Goal: Task Accomplishment & Management: Manage account settings

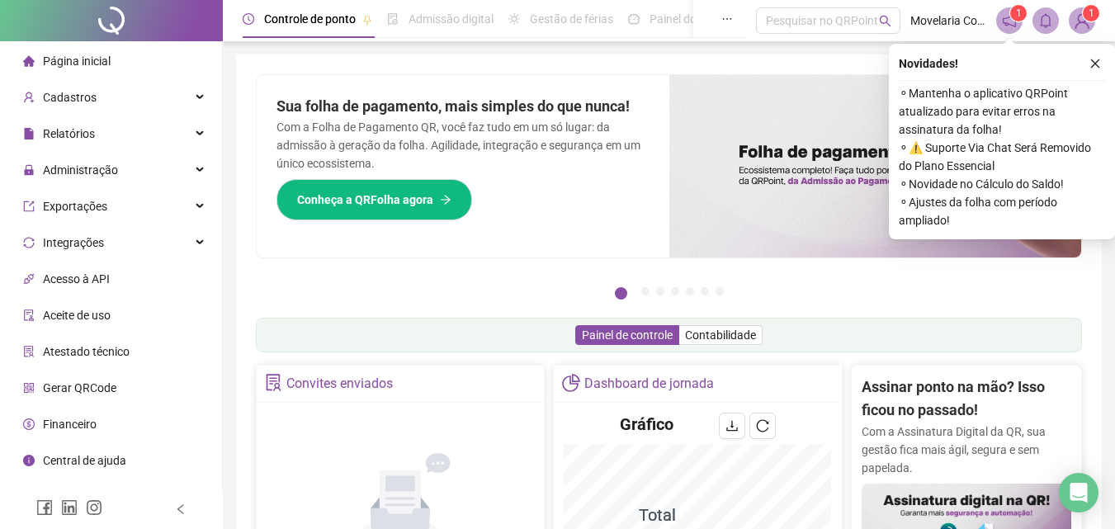
click at [1091, 64] on icon "close" at bounding box center [1095, 64] width 12 height 12
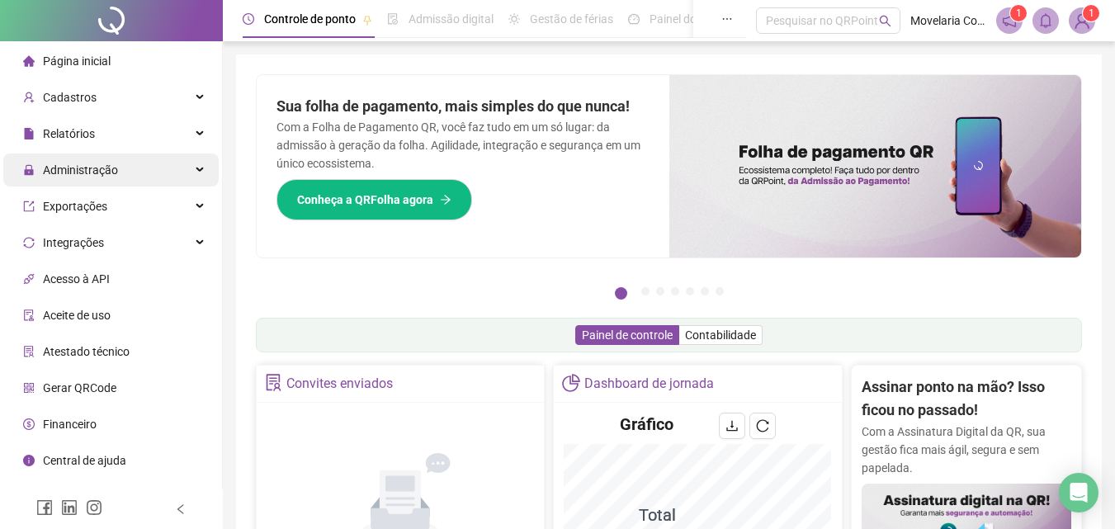
click at [89, 175] on span "Administração" at bounding box center [80, 169] width 75 height 13
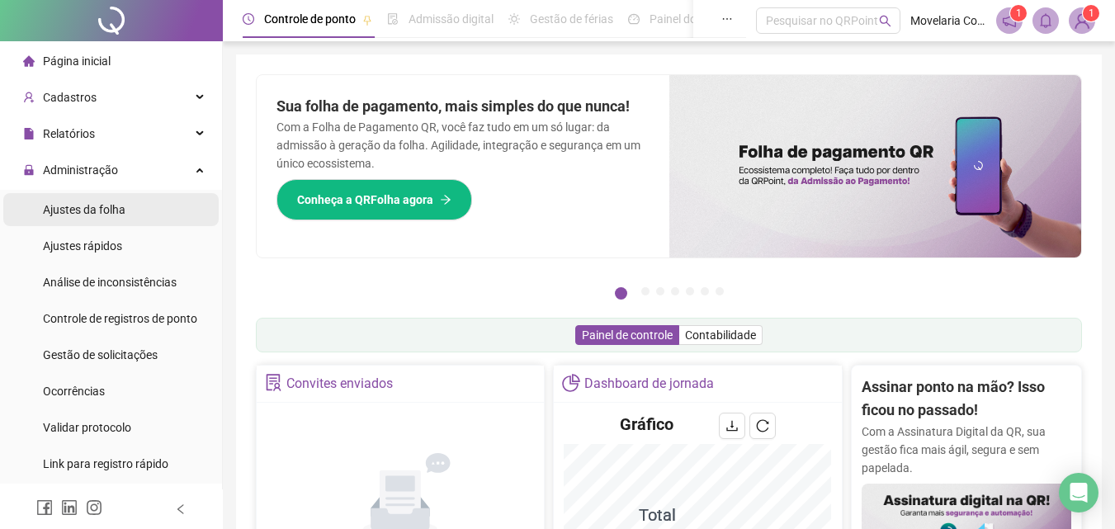
click at [103, 216] on span "Ajustes da folha" at bounding box center [84, 209] width 82 height 13
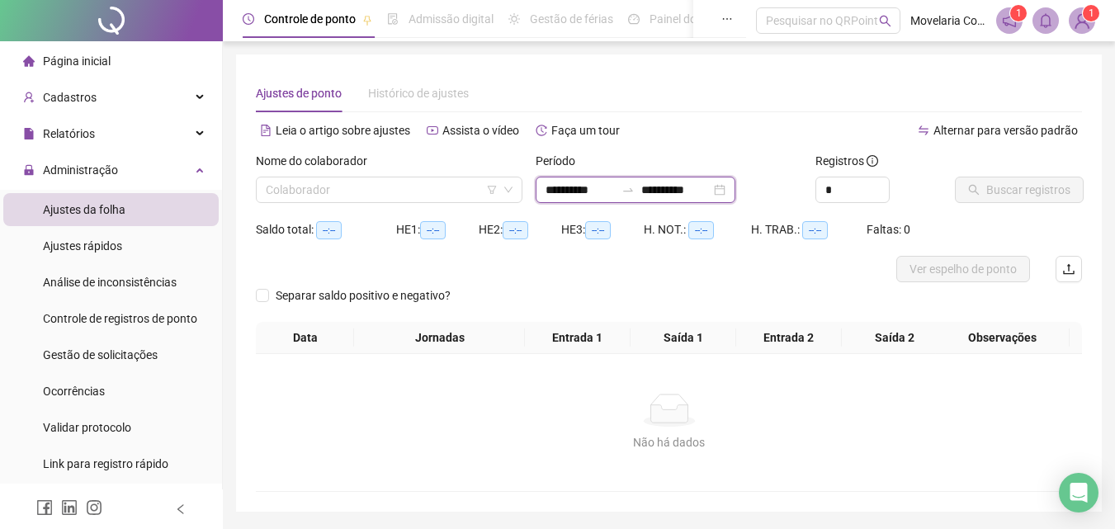
click at [610, 186] on input "**********" at bounding box center [579, 190] width 69 height 18
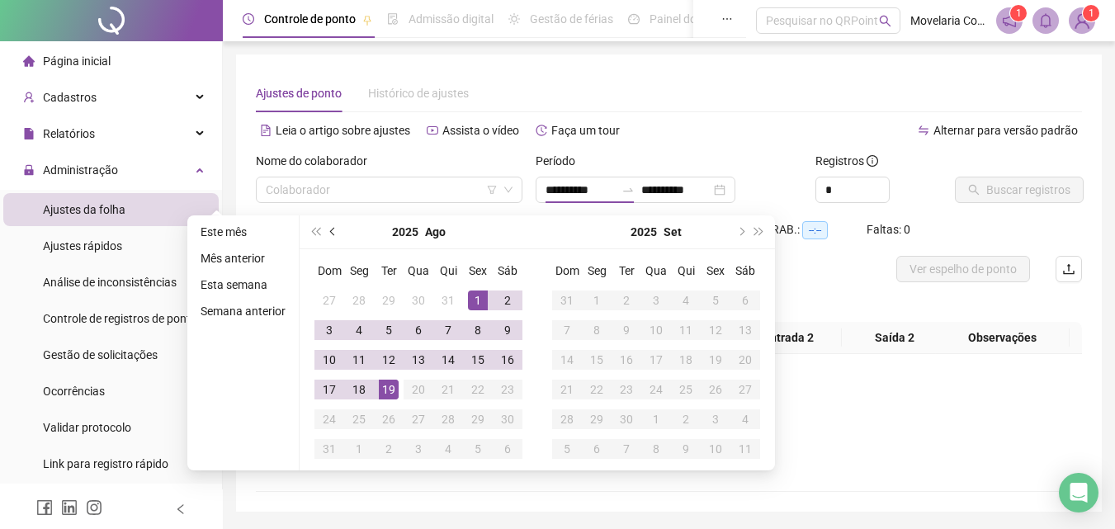
click at [332, 233] on span "prev-year" at bounding box center [334, 232] width 8 height 8
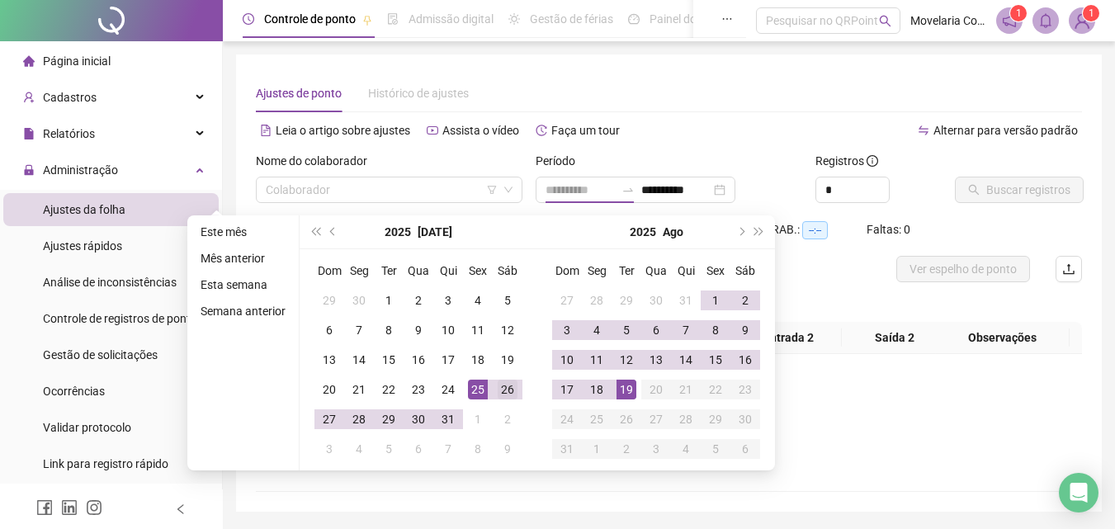
type input "**********"
click at [503, 391] on div "26" at bounding box center [507, 389] width 20 height 20
type input "**********"
click at [627, 395] on div "19" at bounding box center [626, 389] width 20 height 20
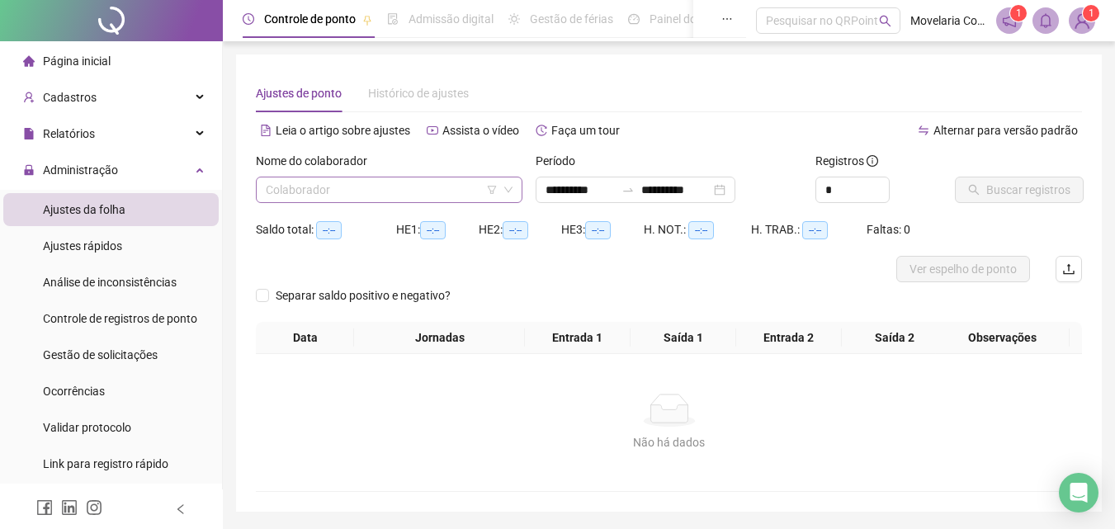
click at [343, 192] on input "search" at bounding box center [382, 189] width 232 height 25
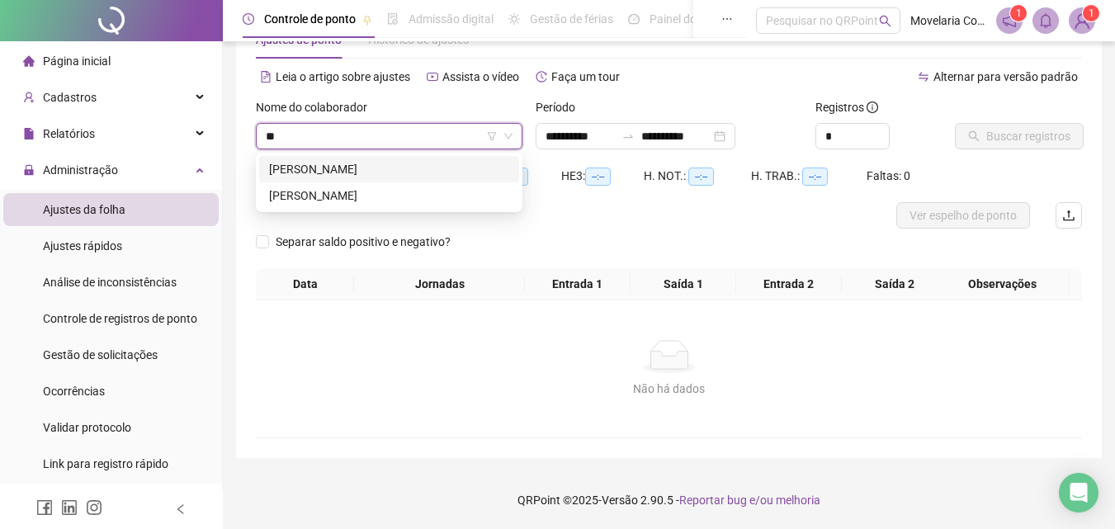
type input "**"
click at [1082, 24] on img at bounding box center [1081, 20] width 25 height 25
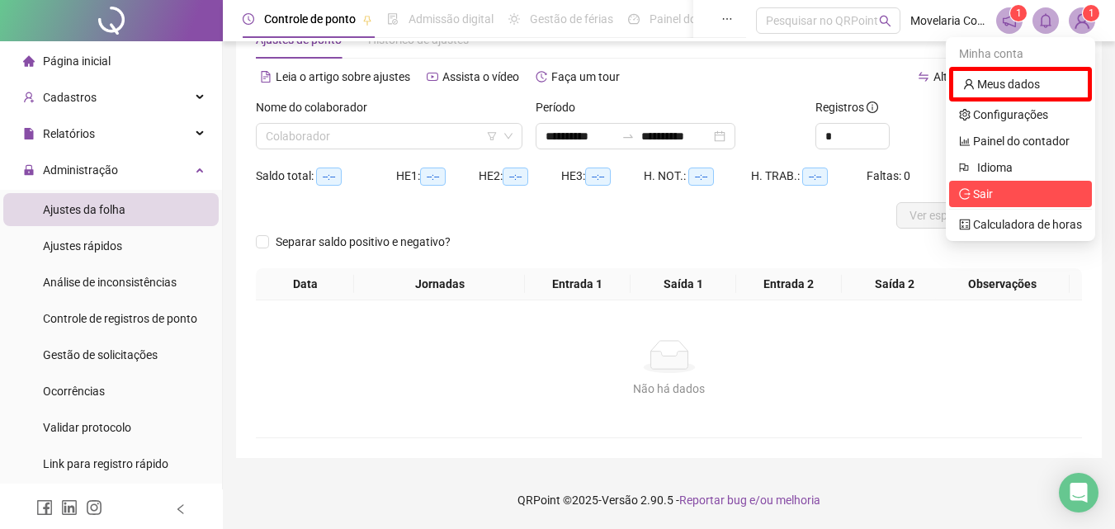
click at [995, 186] on span "Sair" at bounding box center [1020, 194] width 123 height 18
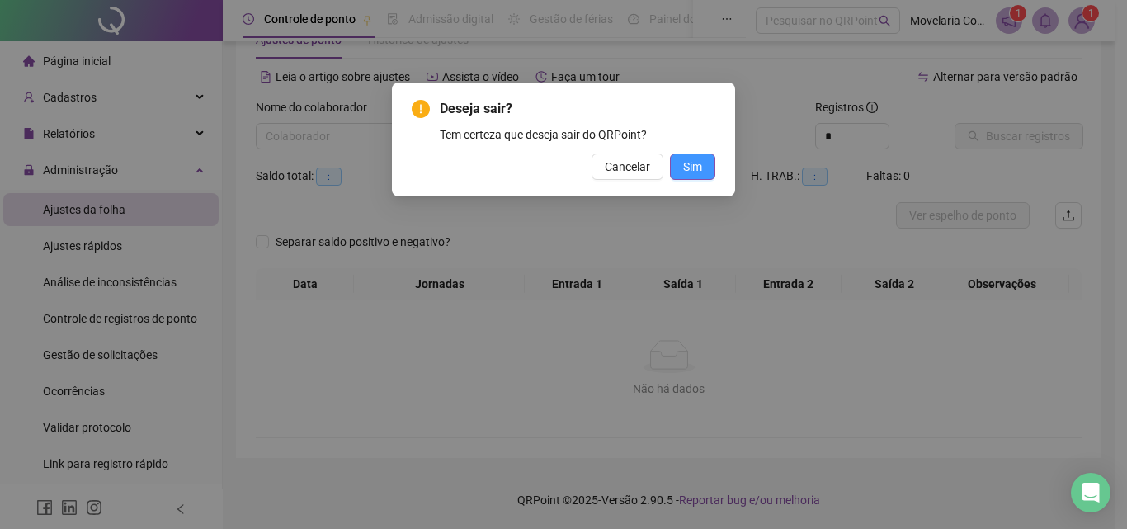
click at [693, 164] on span "Sim" at bounding box center [692, 167] width 19 height 18
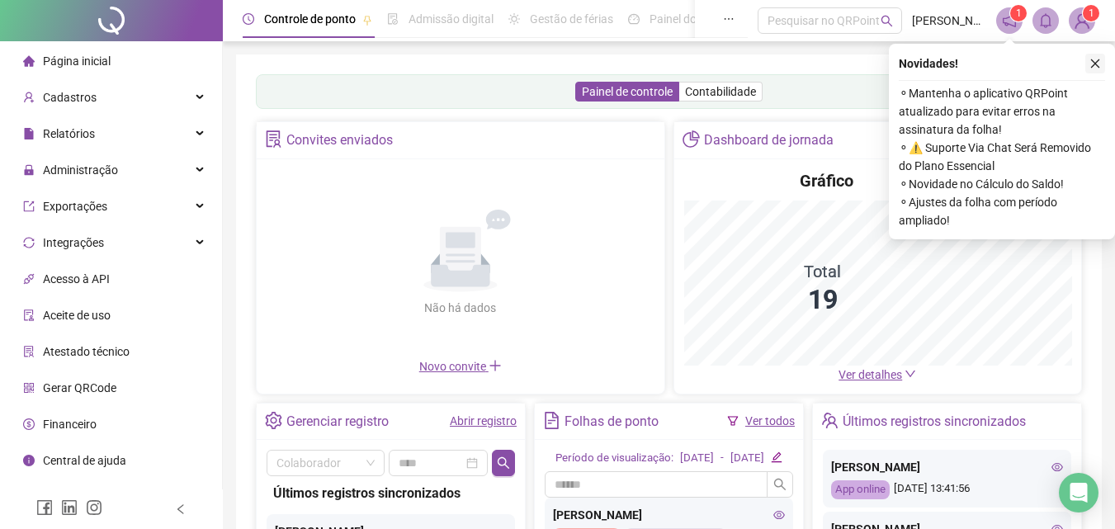
click at [1095, 63] on icon "close" at bounding box center [1095, 64] width 12 height 12
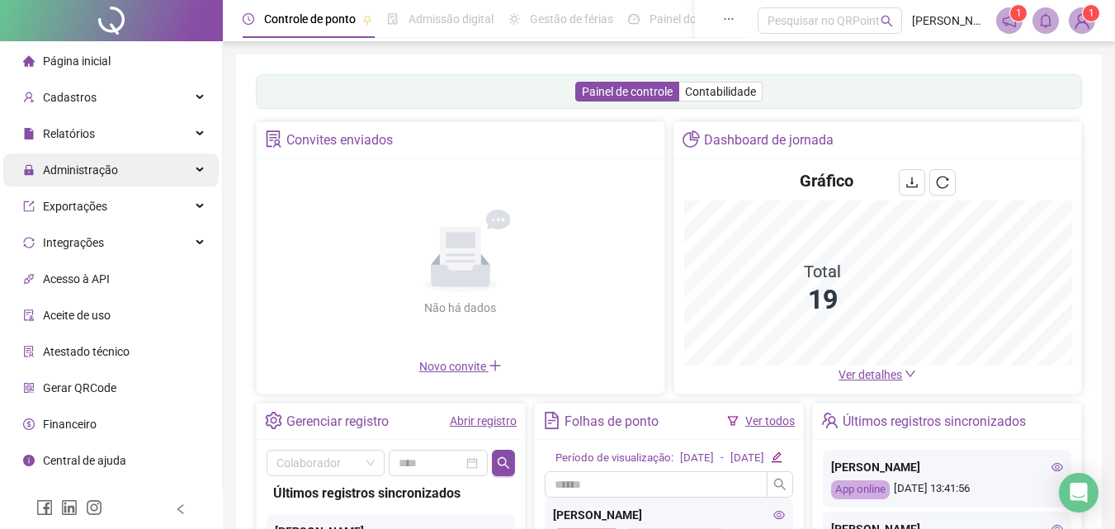
click at [87, 168] on span "Administração" at bounding box center [80, 169] width 75 height 13
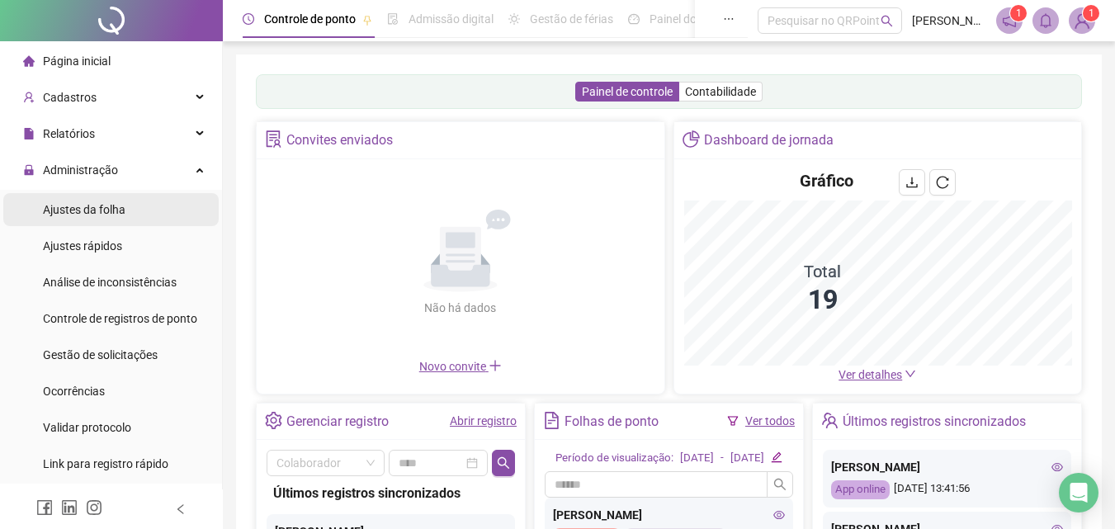
click at [83, 209] on span "Ajustes da folha" at bounding box center [84, 209] width 82 height 13
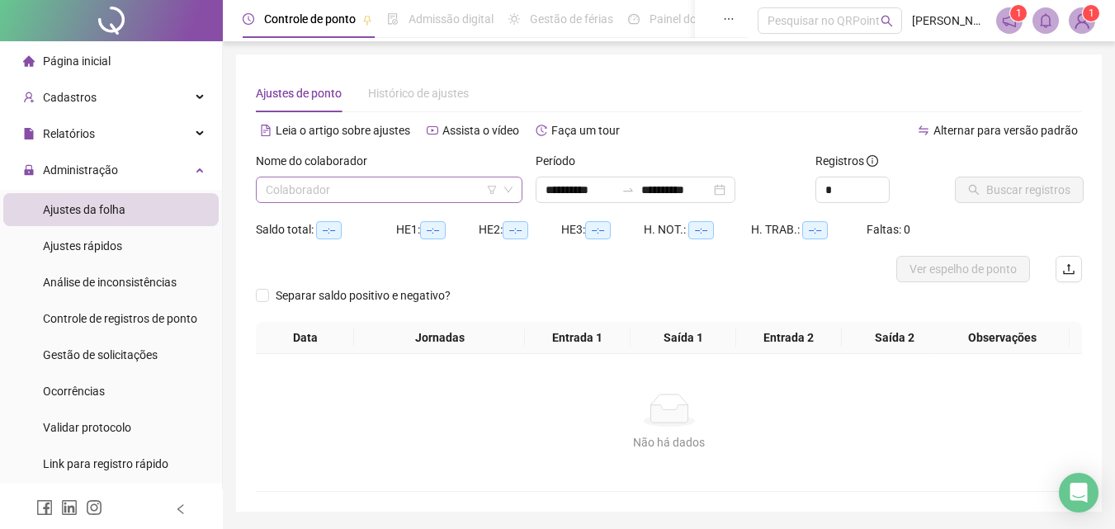
click at [395, 186] on input "search" at bounding box center [382, 189] width 232 height 25
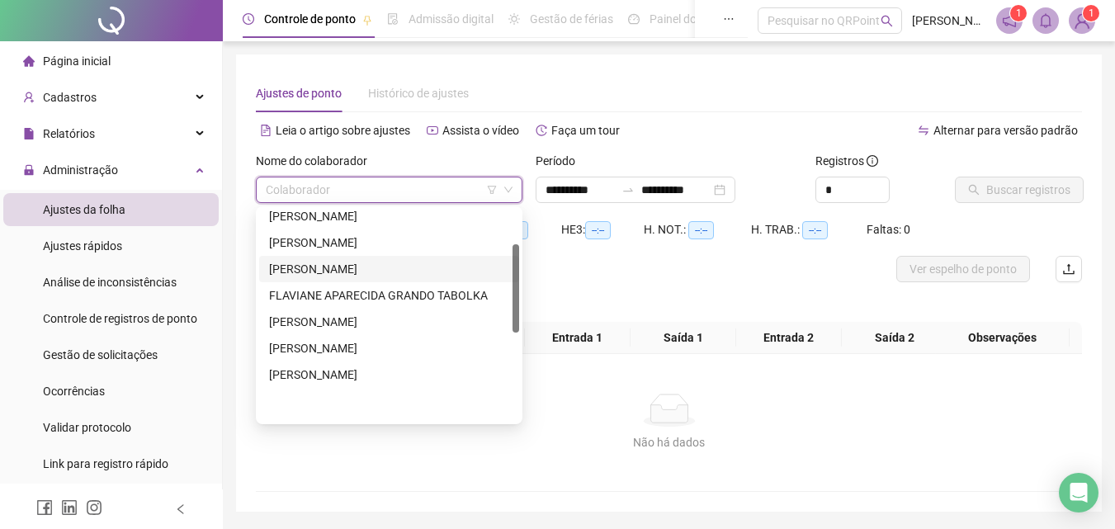
scroll to position [290, 0]
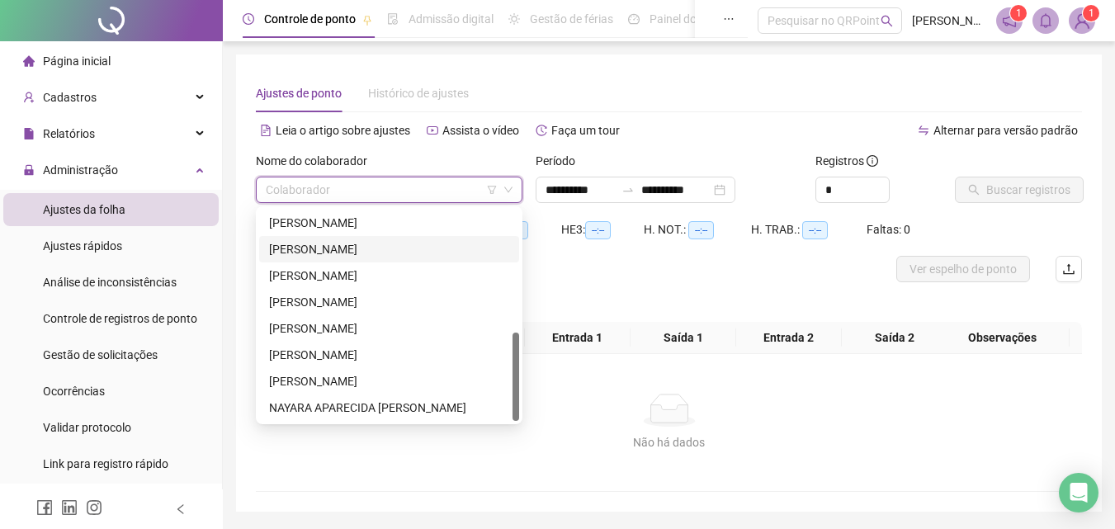
click at [355, 247] on div "[PERSON_NAME]" at bounding box center [389, 249] width 240 height 18
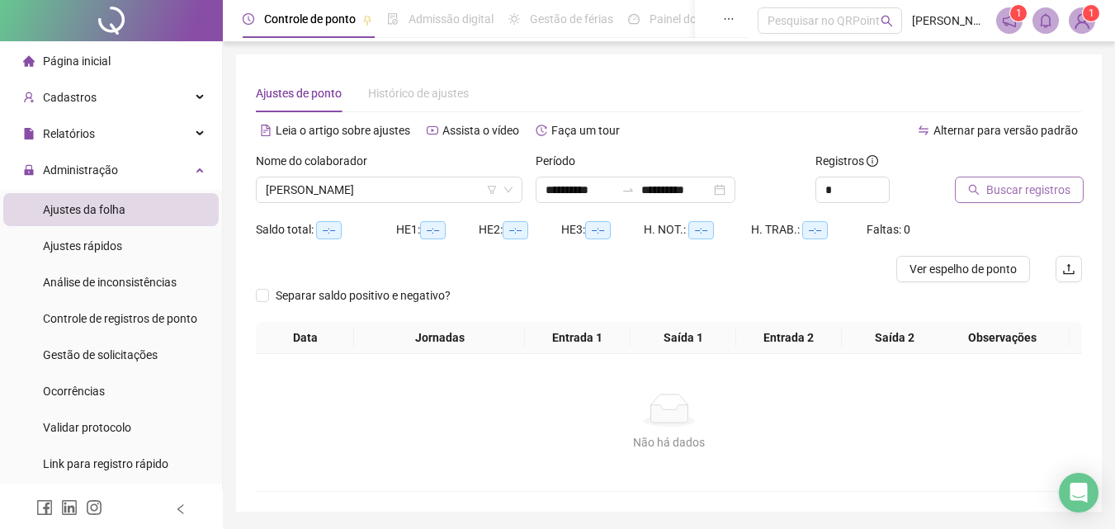
click at [1038, 196] on span "Buscar registros" at bounding box center [1028, 190] width 84 height 18
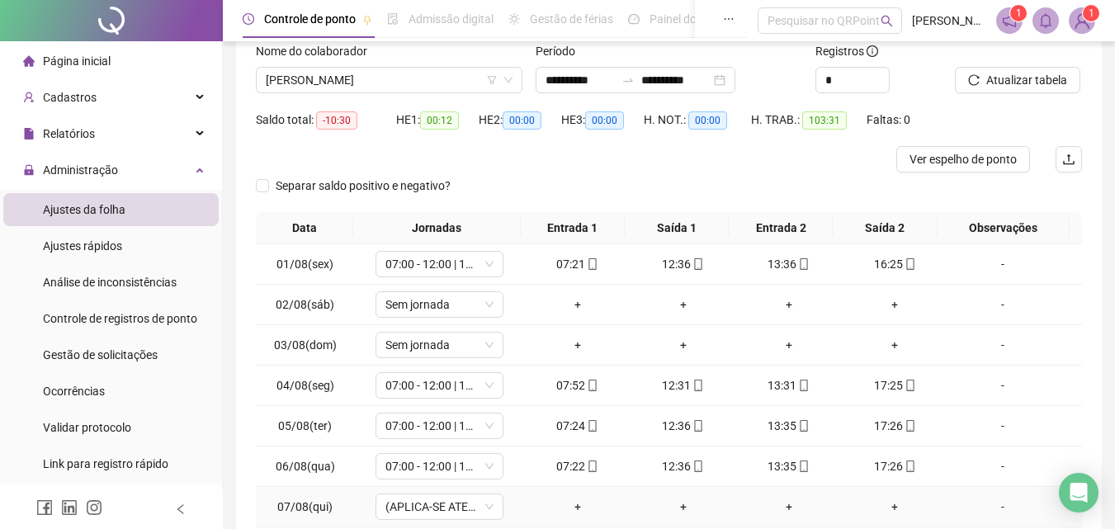
scroll to position [0, 0]
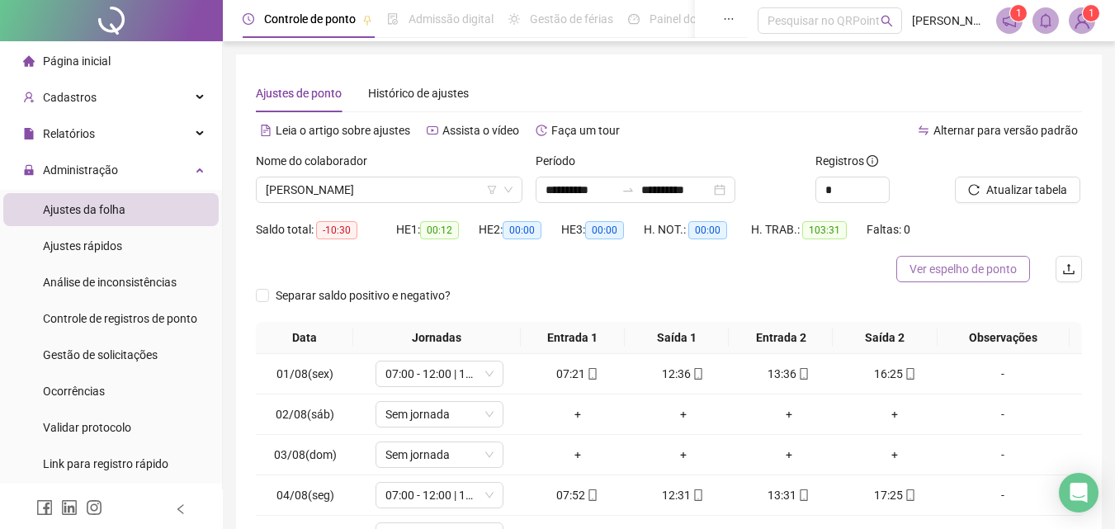
click at [972, 270] on span "Ver espelho de ponto" at bounding box center [962, 269] width 107 height 18
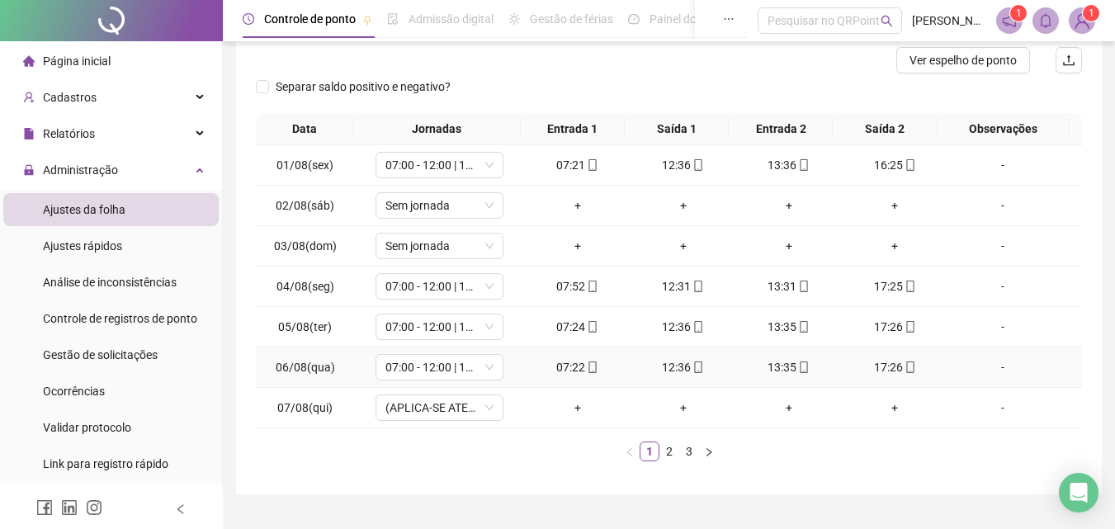
scroll to position [245, 0]
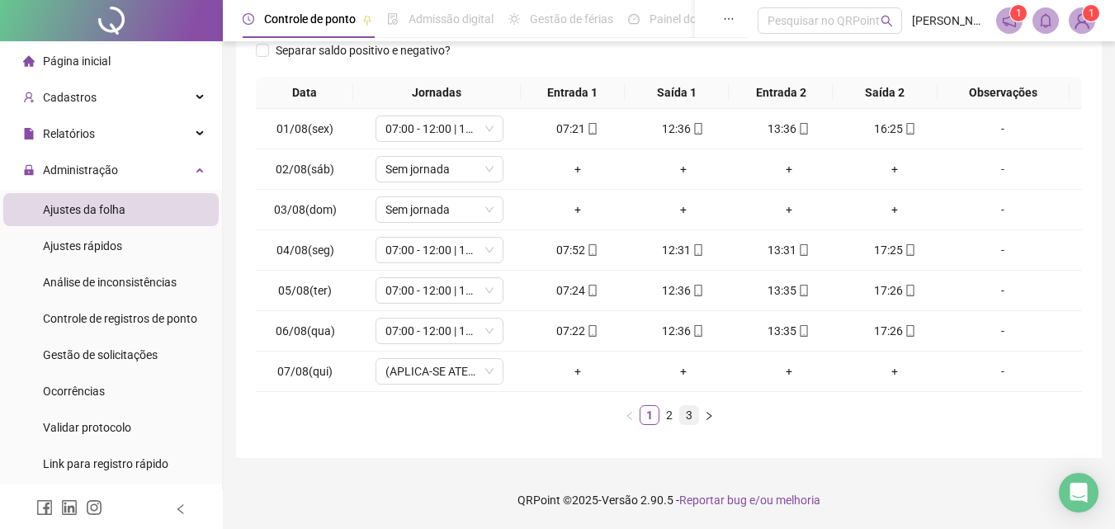
click at [688, 414] on link "3" at bounding box center [689, 415] width 18 height 18
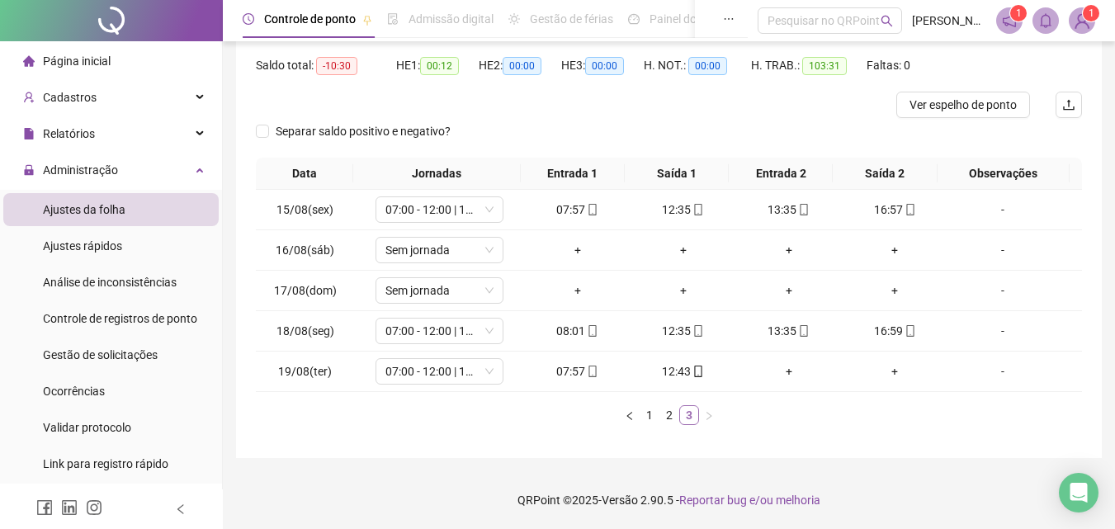
scroll to position [164, 0]
click at [784, 373] on div "+" at bounding box center [788, 371] width 92 height 18
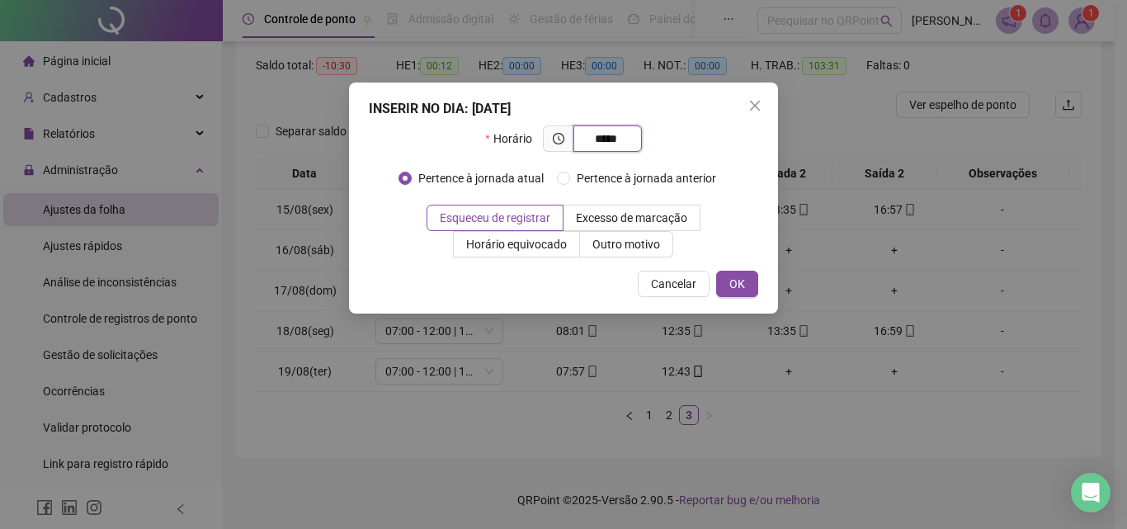
type input "*****"
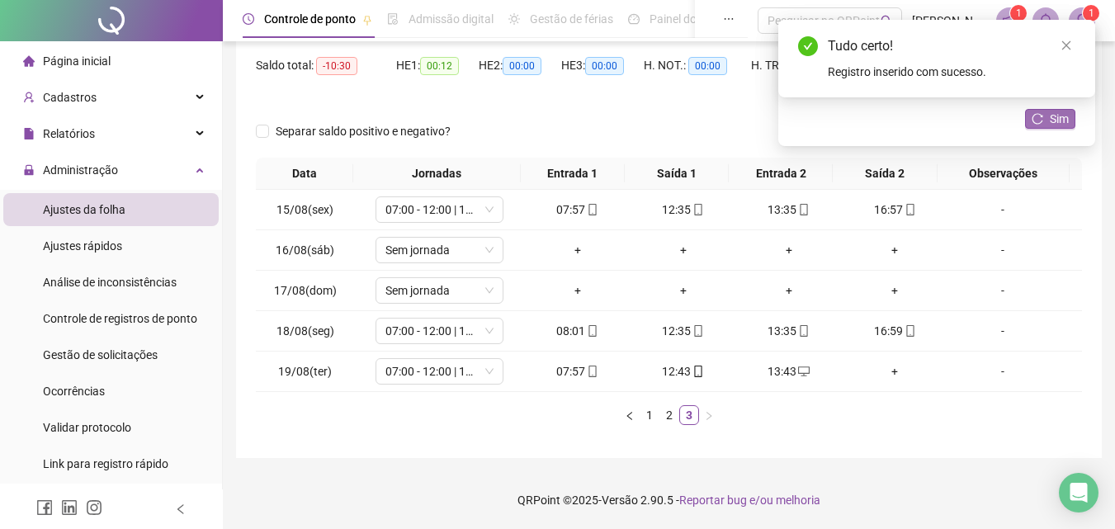
click at [1049, 119] on button "Sim" at bounding box center [1050, 119] width 50 height 20
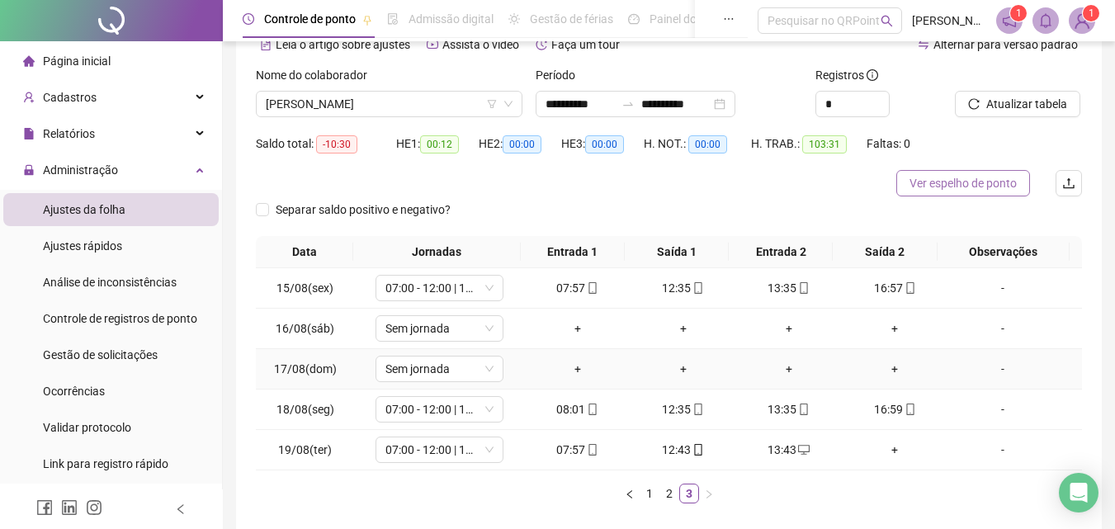
scroll to position [0, 0]
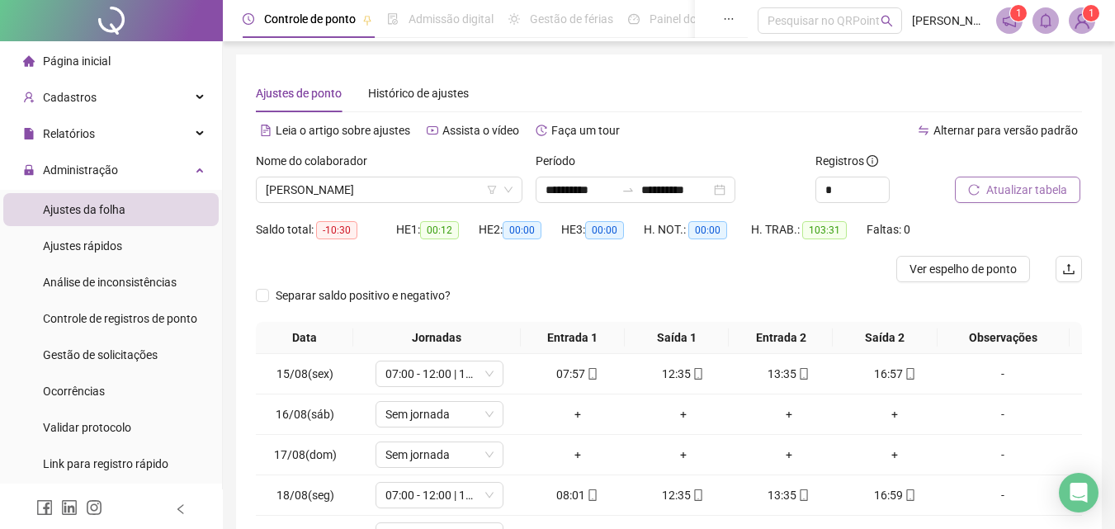
click at [1021, 183] on span "Atualizar tabela" at bounding box center [1026, 190] width 81 height 18
click at [601, 188] on input "**********" at bounding box center [579, 190] width 69 height 18
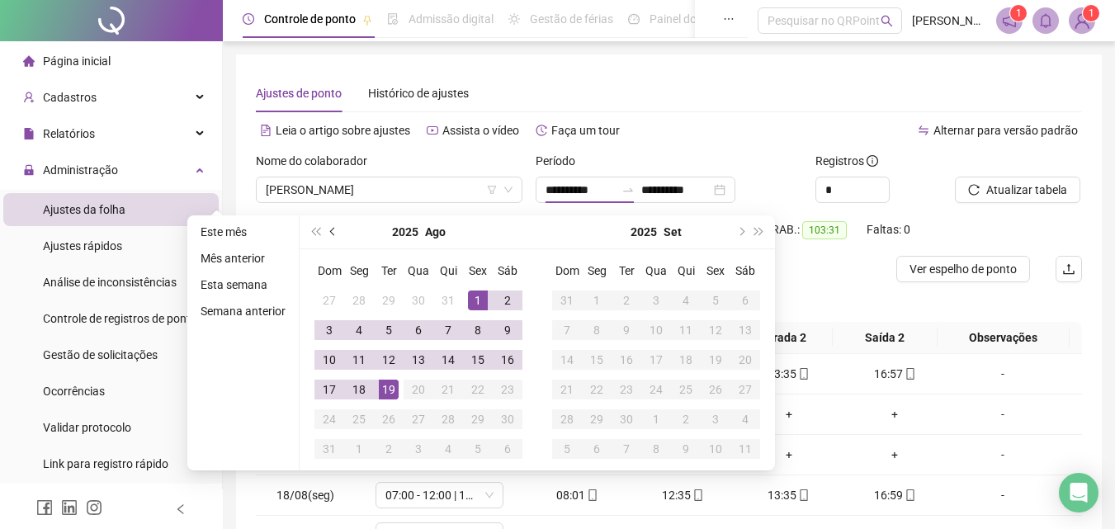
click at [331, 229] on span "prev-year" at bounding box center [334, 232] width 8 height 8
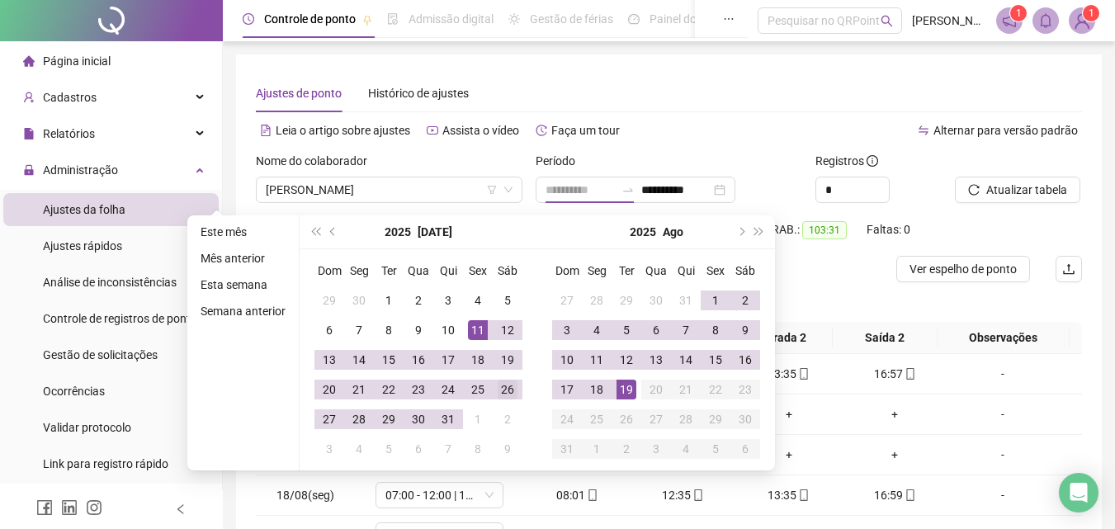
type input "**********"
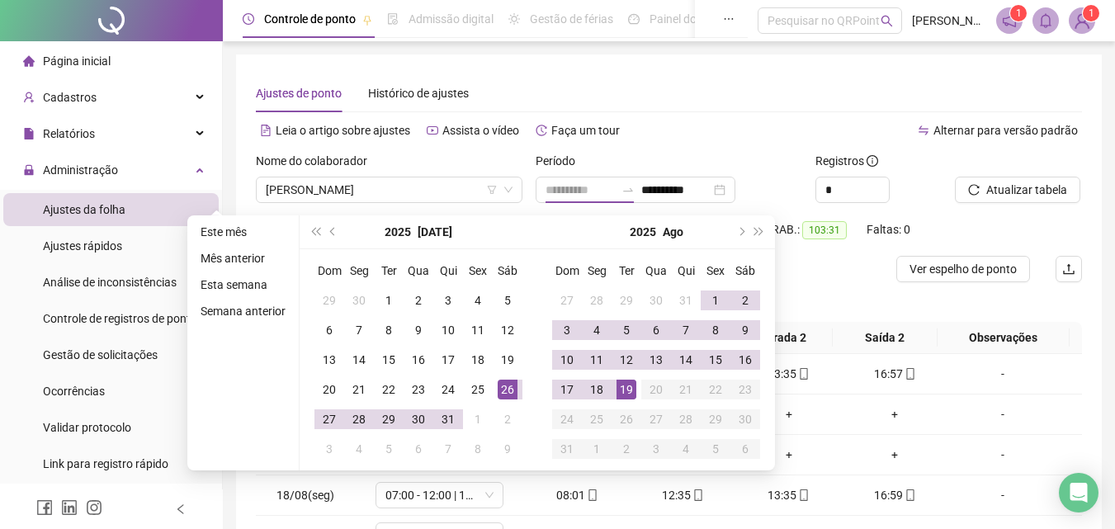
click at [507, 389] on div "26" at bounding box center [507, 389] width 20 height 20
type input "**********"
click at [618, 388] on div "19" at bounding box center [626, 389] width 20 height 20
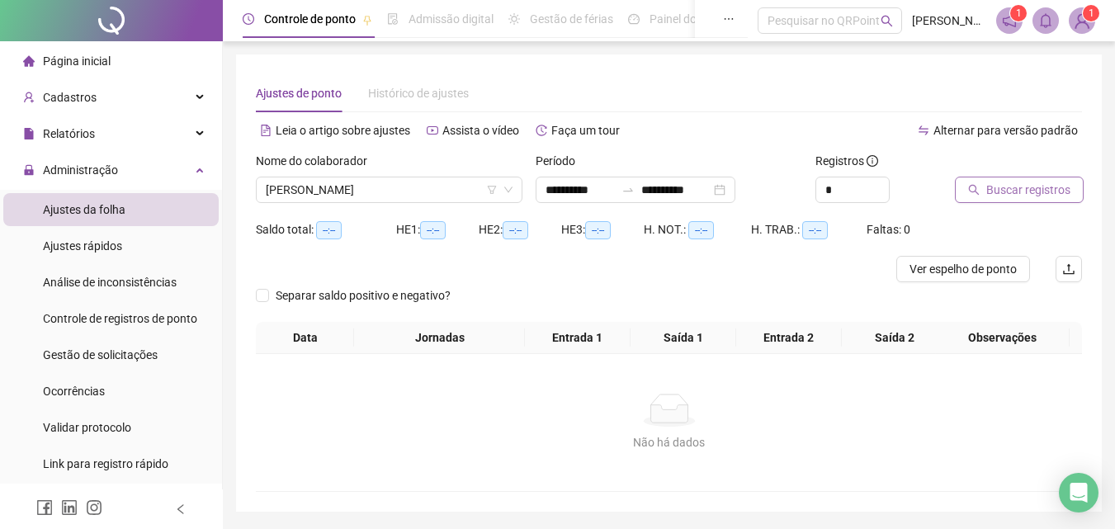
click at [1039, 185] on span "Buscar registros" at bounding box center [1028, 190] width 84 height 18
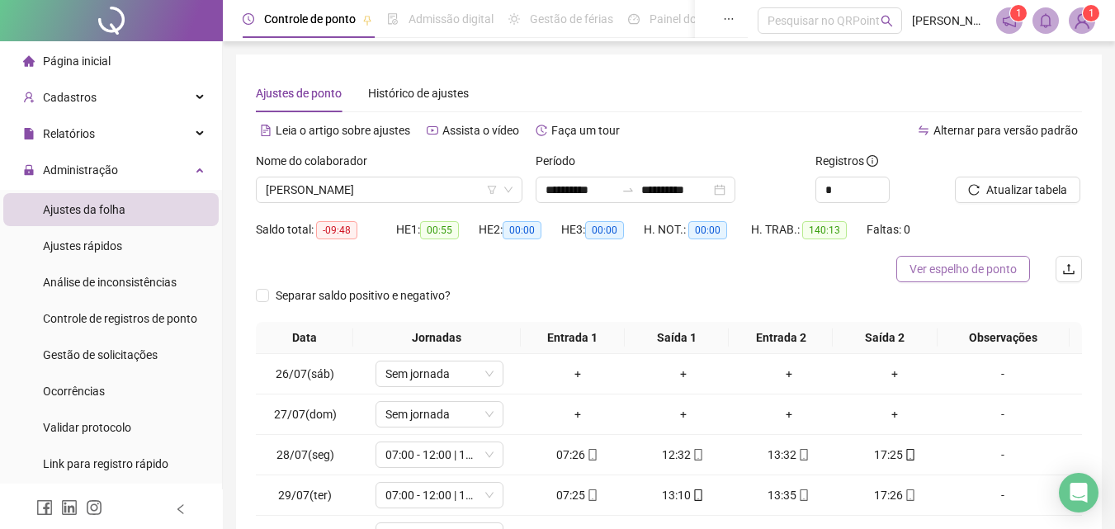
click at [964, 269] on span "Ver espelho de ponto" at bounding box center [962, 269] width 107 height 18
click at [412, 192] on span "[PERSON_NAME]" at bounding box center [389, 189] width 247 height 25
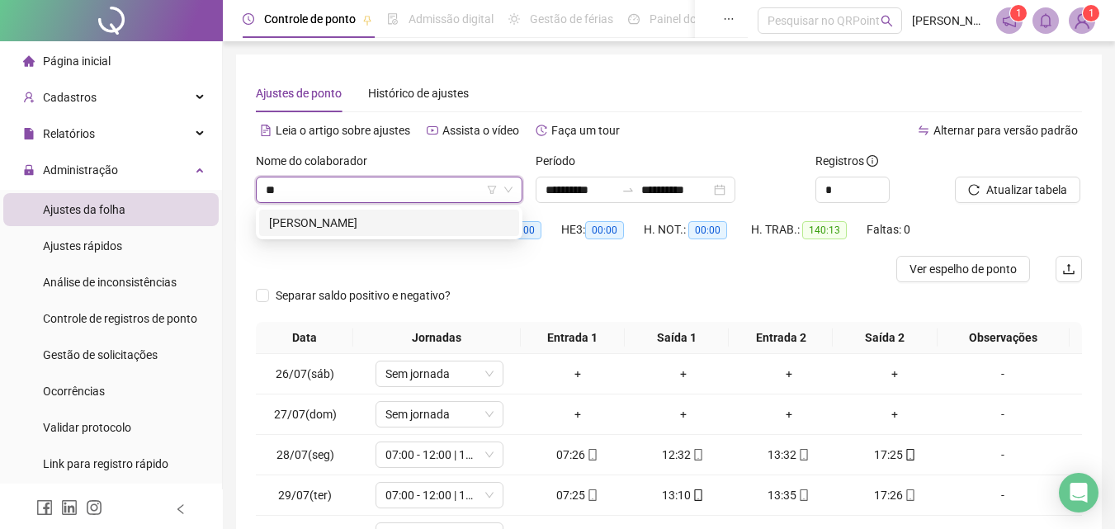
type input "***"
click at [345, 216] on div "[PERSON_NAME]" at bounding box center [389, 223] width 240 height 18
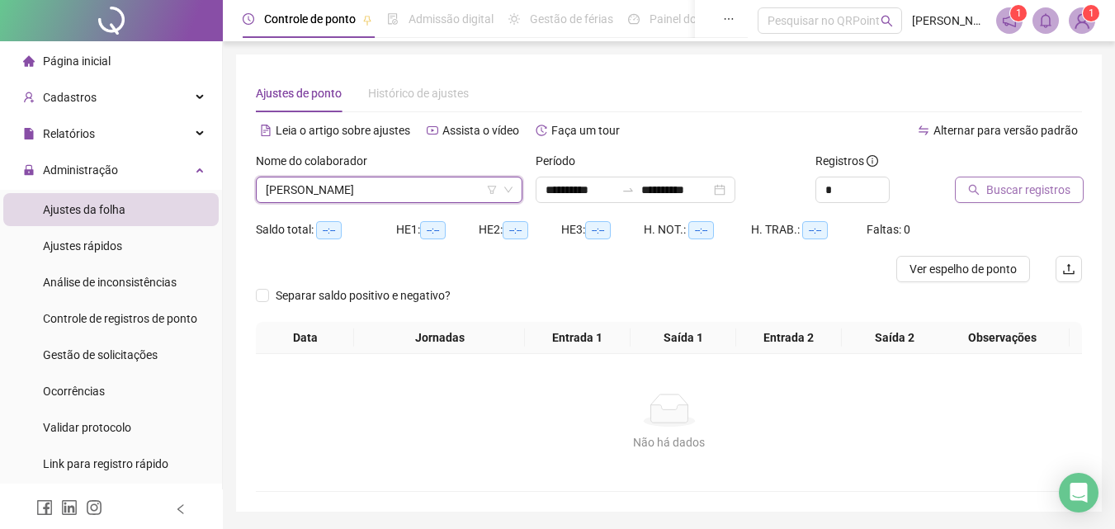
click at [1035, 186] on span "Buscar registros" at bounding box center [1028, 190] width 84 height 18
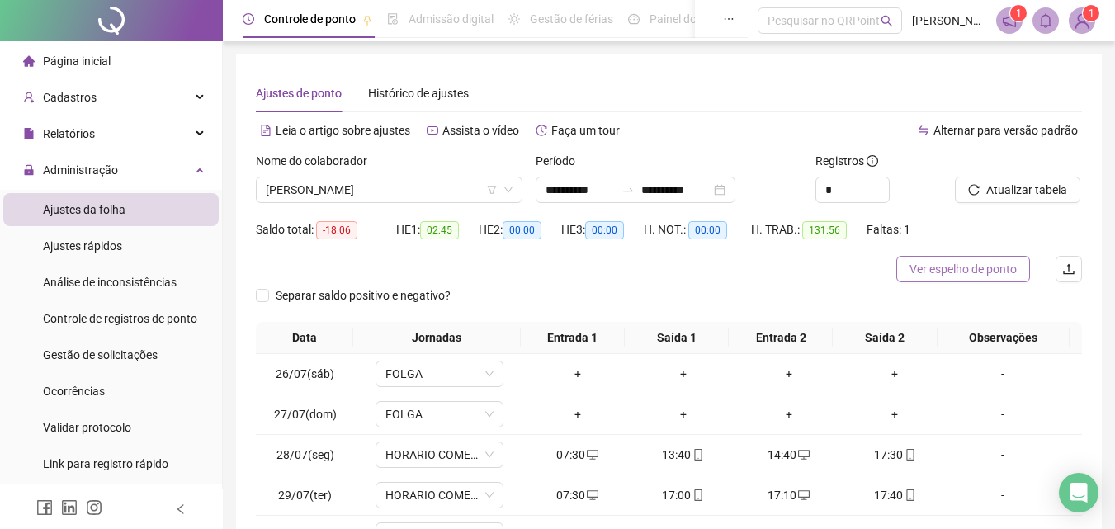
click at [968, 271] on span "Ver espelho de ponto" at bounding box center [962, 269] width 107 height 18
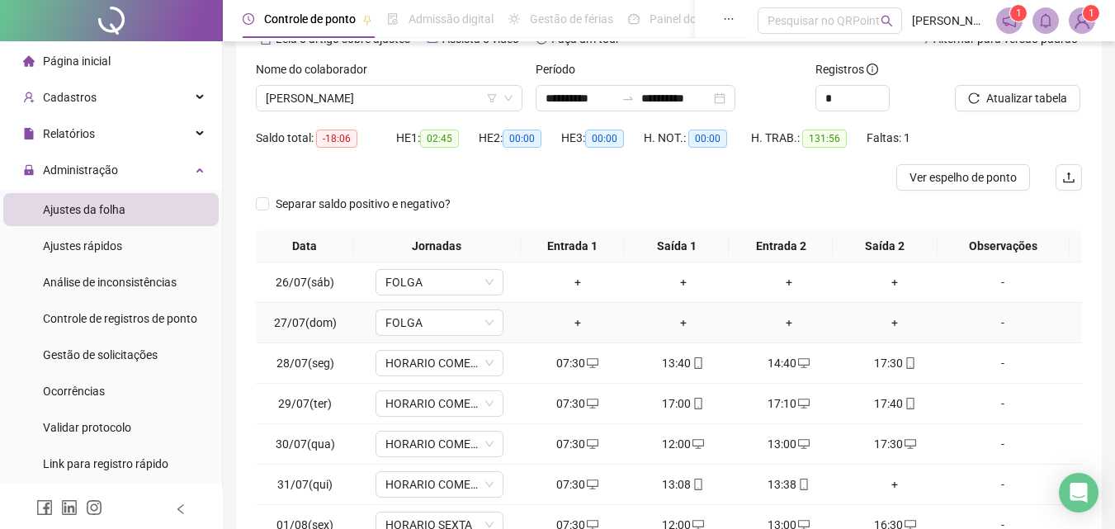
scroll to position [245, 0]
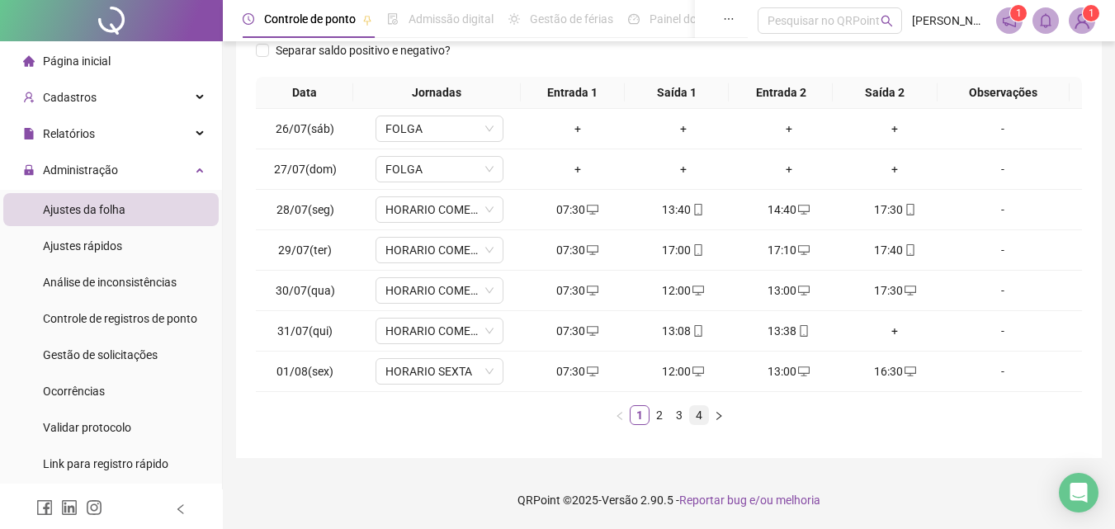
click at [698, 415] on link "4" at bounding box center [699, 415] width 18 height 18
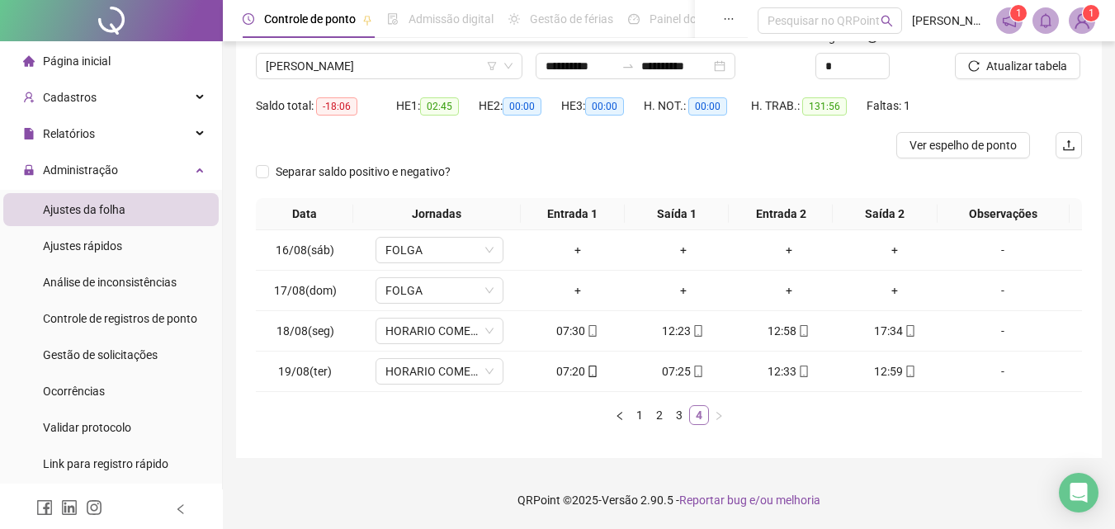
scroll to position [124, 0]
click at [693, 372] on icon "mobile" at bounding box center [698, 371] width 12 height 12
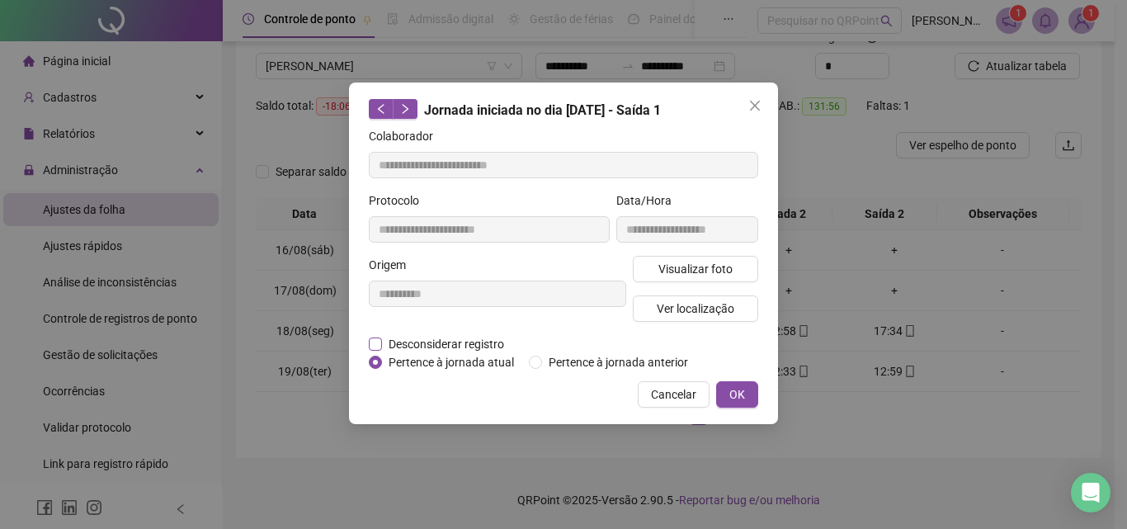
click at [421, 345] on span "Desconsiderar registro" at bounding box center [446, 344] width 129 height 18
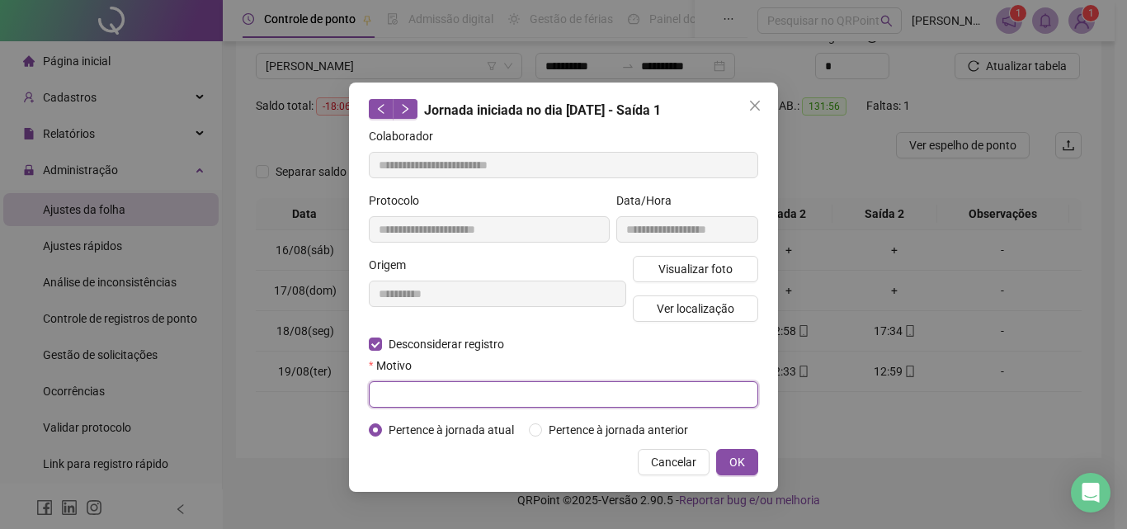
click at [412, 390] on input "text" at bounding box center [563, 394] width 389 height 26
type input "**********"
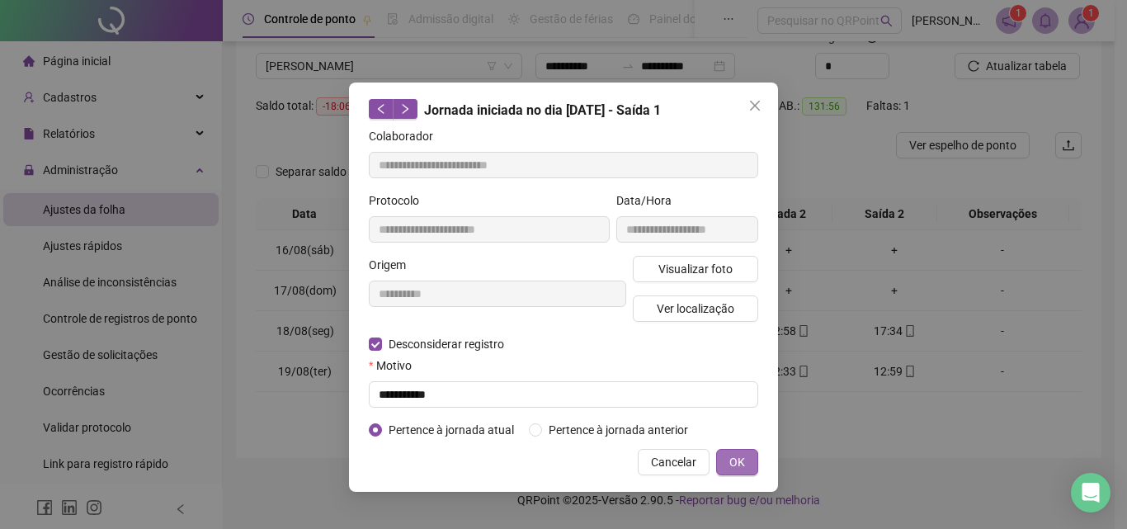
click at [728, 463] on button "OK" at bounding box center [737, 462] width 42 height 26
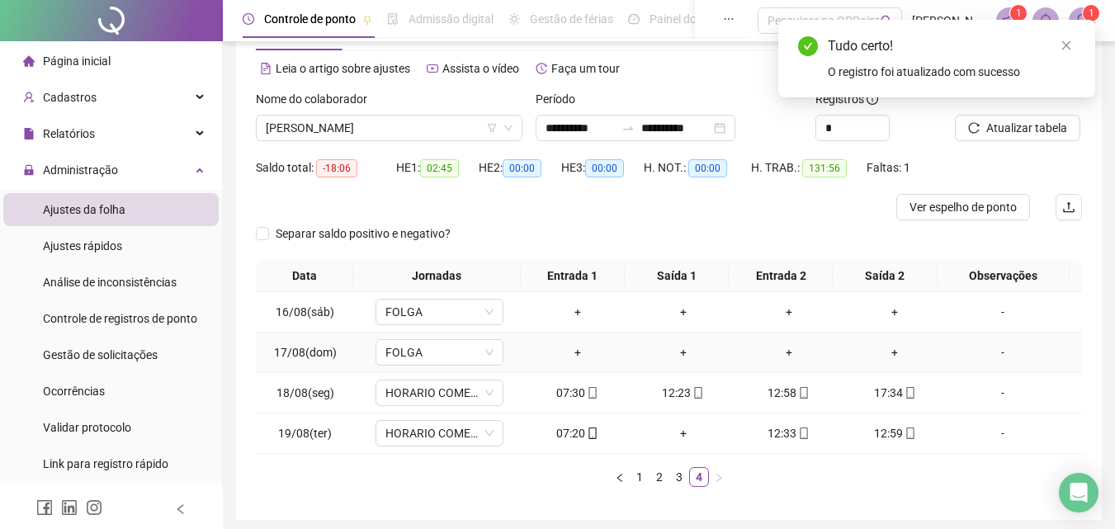
scroll to position [0, 0]
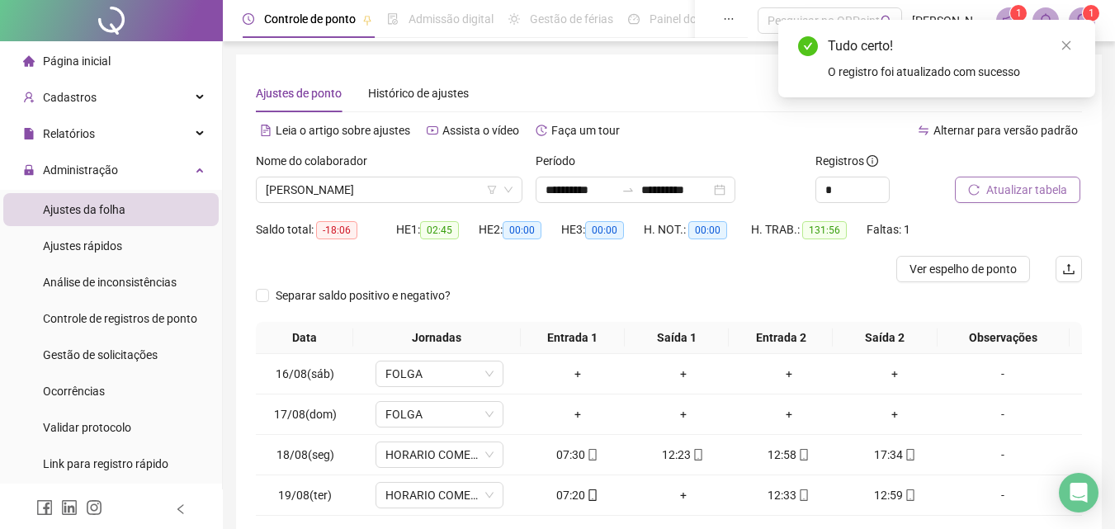
click at [1012, 192] on span "Atualizar tabela" at bounding box center [1026, 190] width 81 height 18
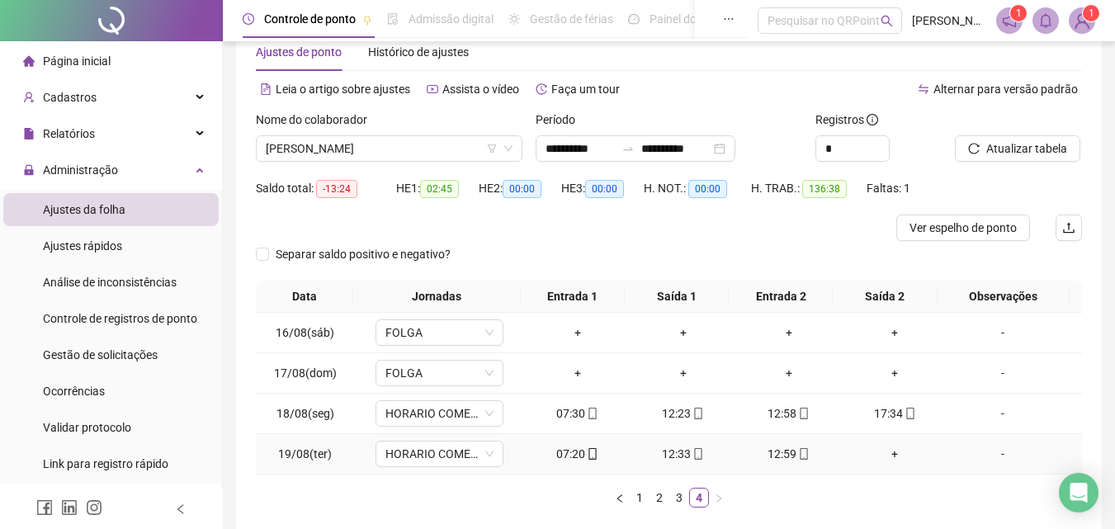
scroll to position [124, 0]
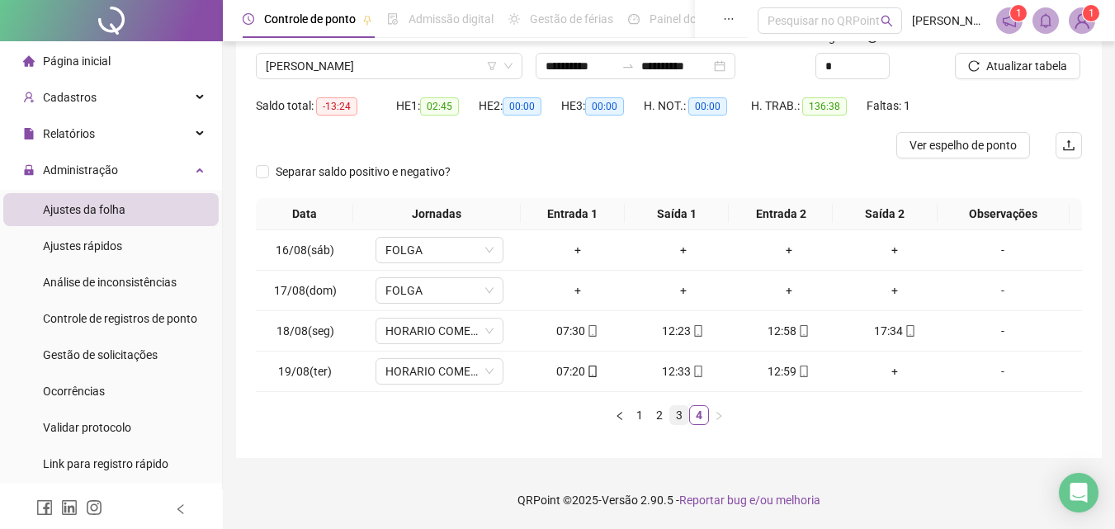
click at [680, 417] on link "3" at bounding box center [679, 415] width 18 height 18
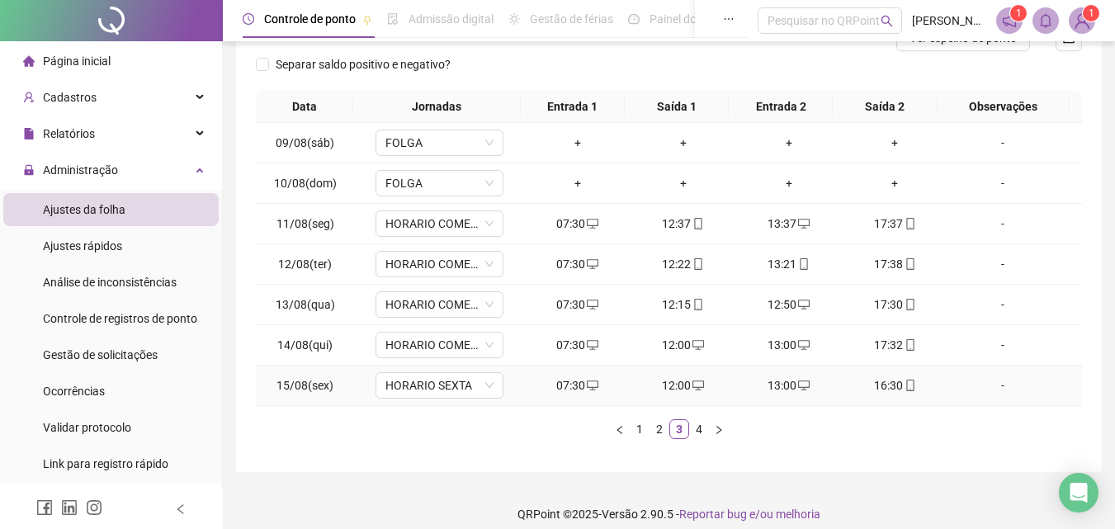
scroll to position [245, 0]
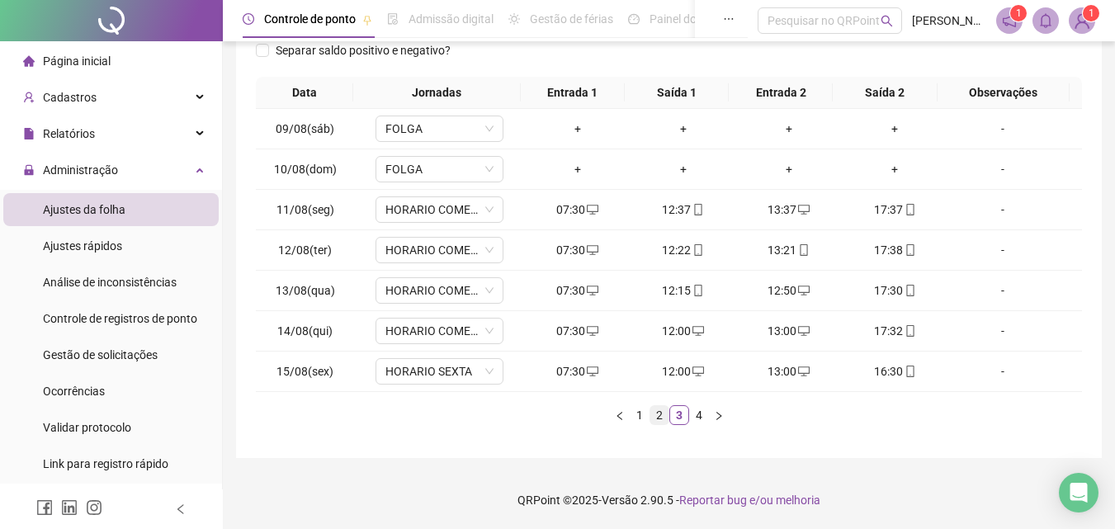
click at [658, 416] on link "2" at bounding box center [659, 415] width 18 height 18
click at [684, 415] on link "3" at bounding box center [679, 415] width 18 height 18
click at [697, 415] on link "4" at bounding box center [699, 415] width 18 height 18
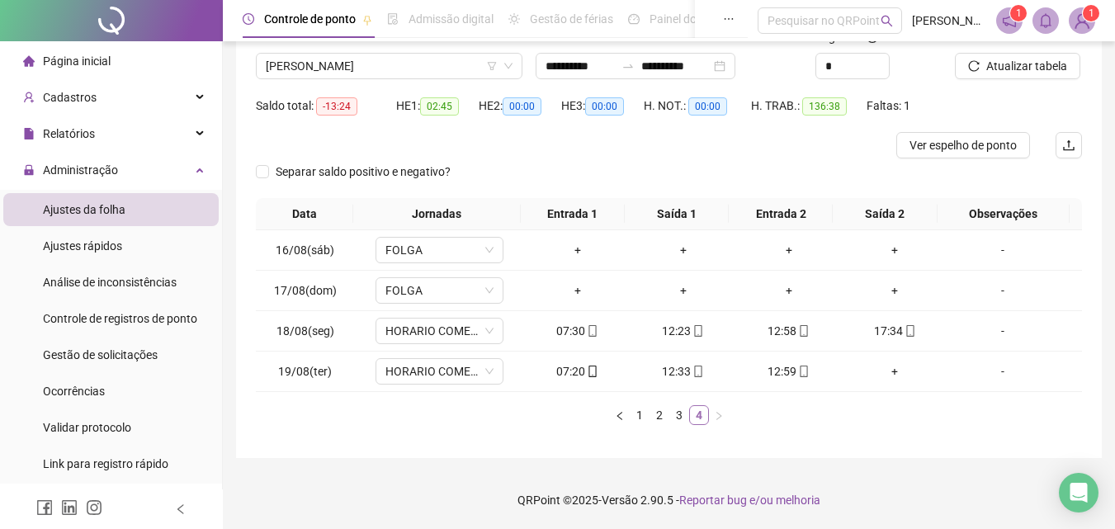
scroll to position [124, 0]
click at [798, 370] on icon "mobile" at bounding box center [804, 371] width 12 height 12
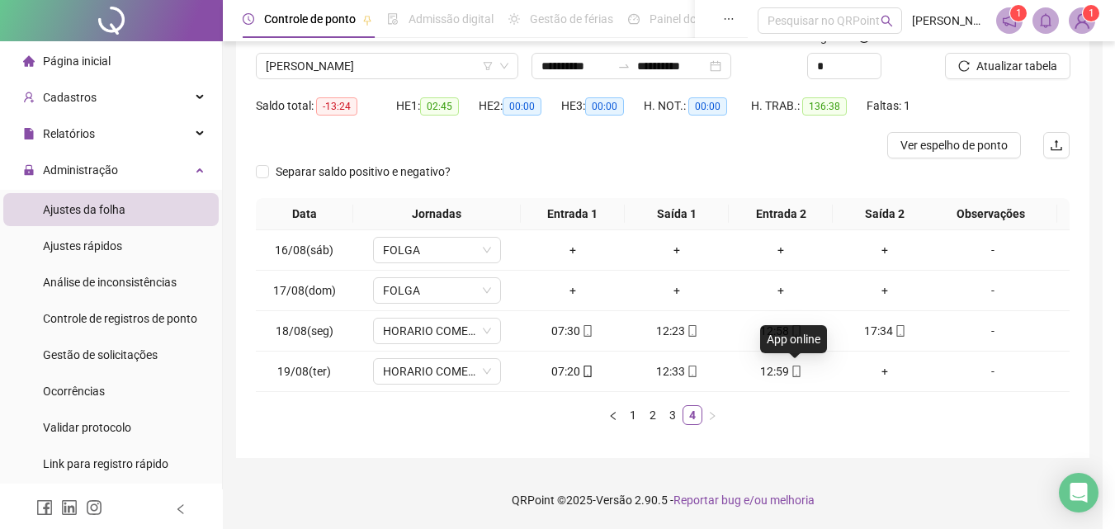
type input "**********"
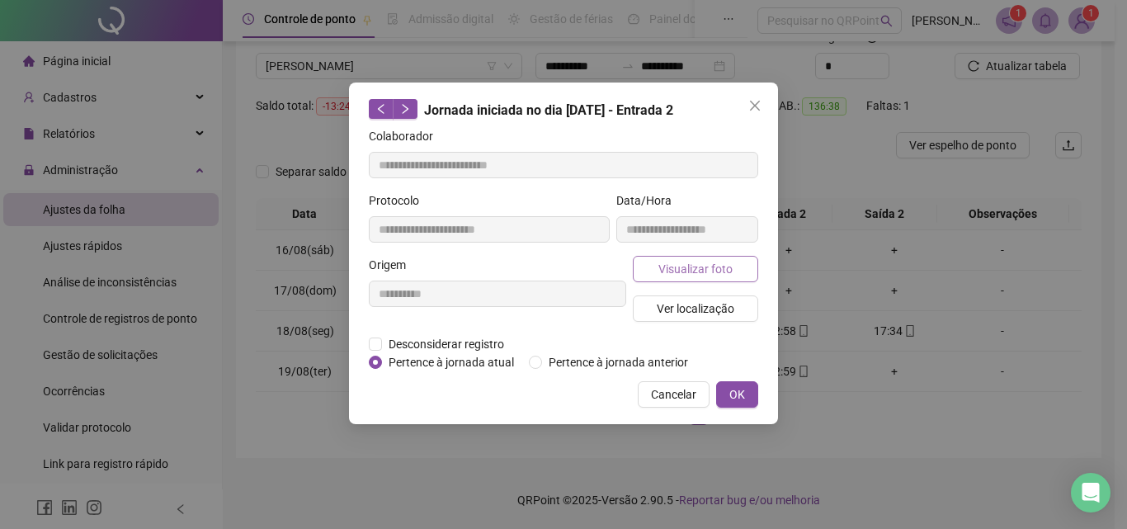
click at [698, 271] on span "Visualizar foto" at bounding box center [695, 269] width 74 height 18
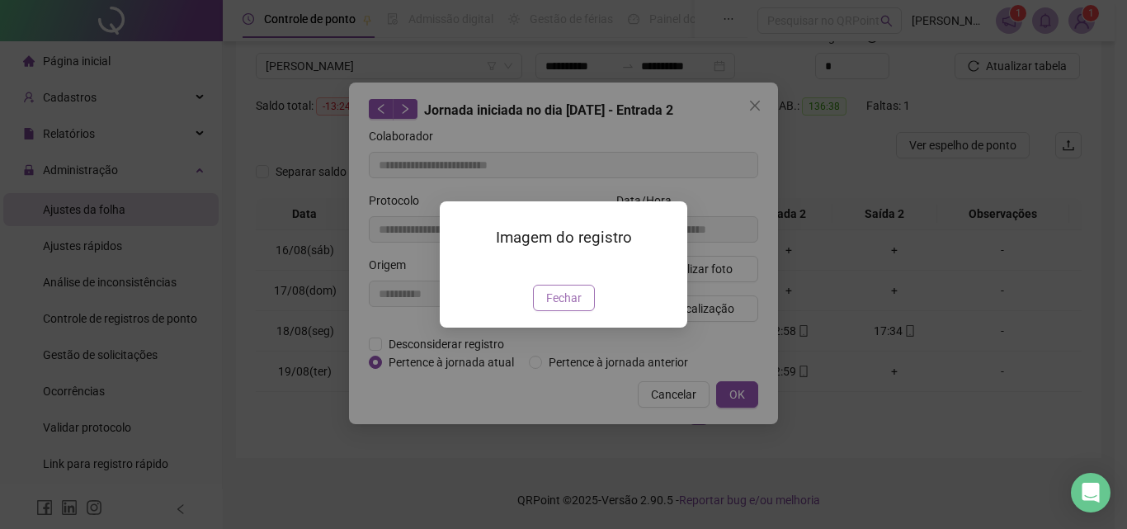
click at [573, 307] on span "Fechar" at bounding box center [563, 298] width 35 height 18
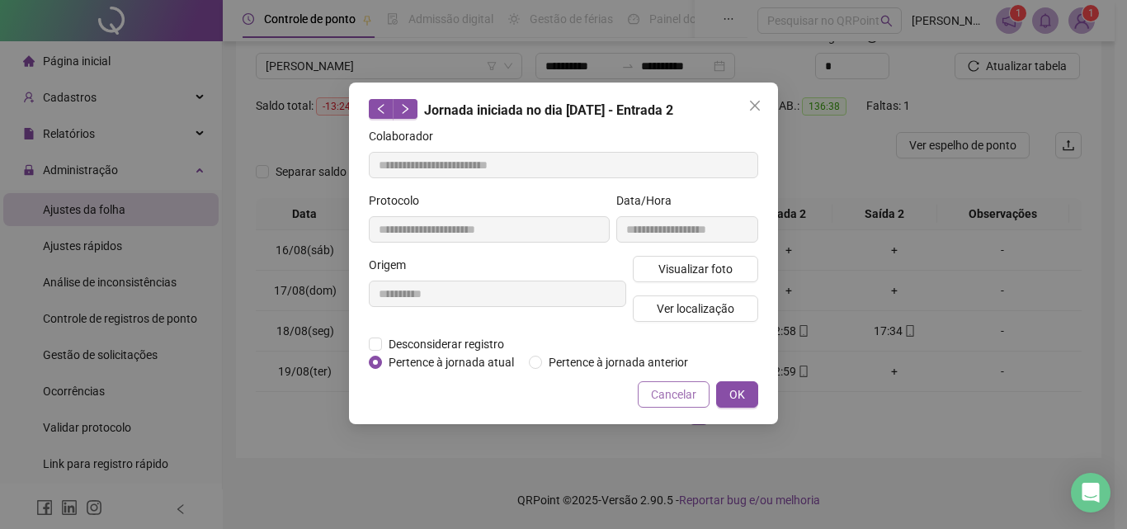
click at [658, 394] on span "Cancelar" at bounding box center [673, 394] width 45 height 18
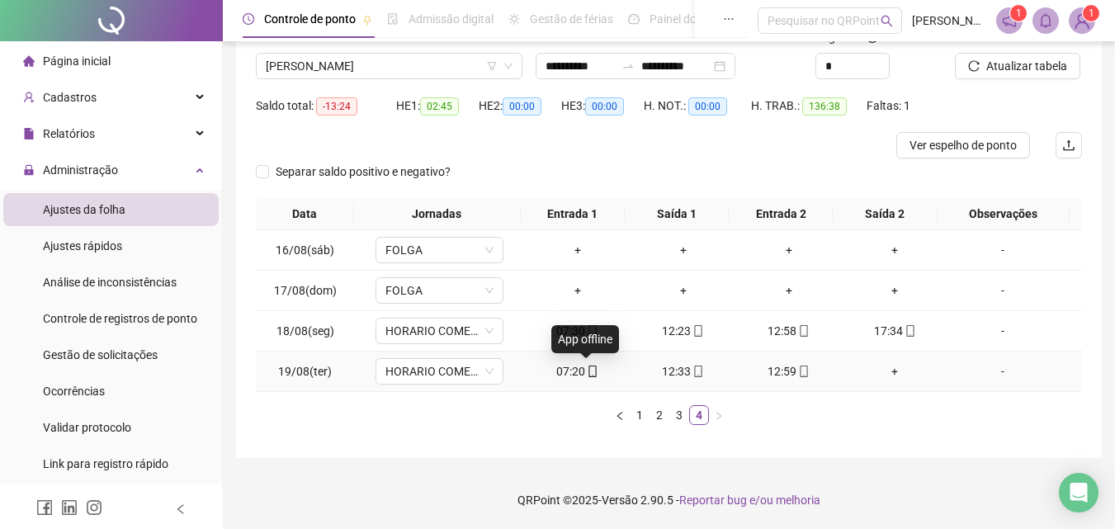
click at [587, 368] on icon "mobile" at bounding box center [593, 371] width 12 height 12
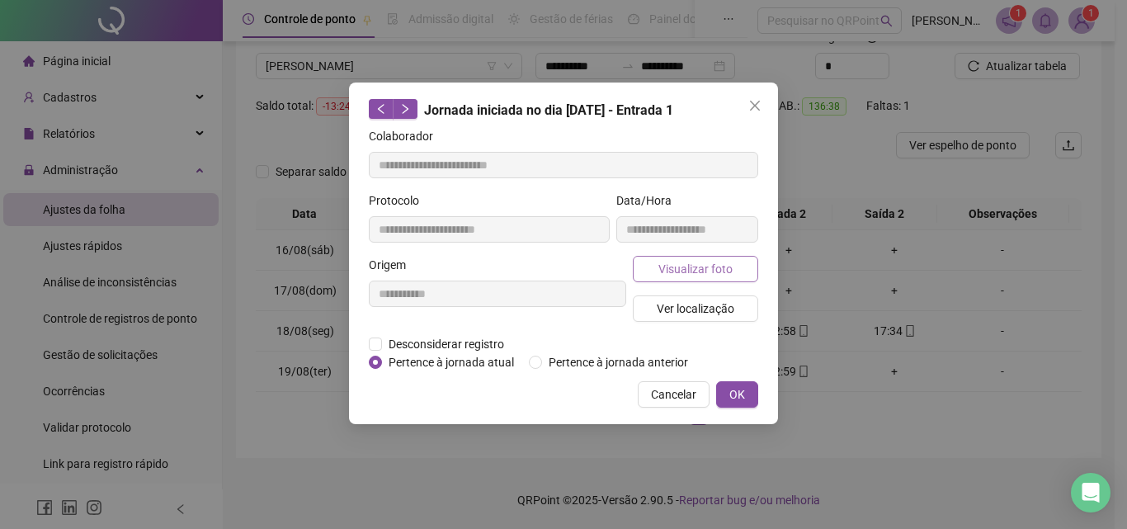
click at [710, 266] on span "Visualizar foto" at bounding box center [695, 269] width 74 height 18
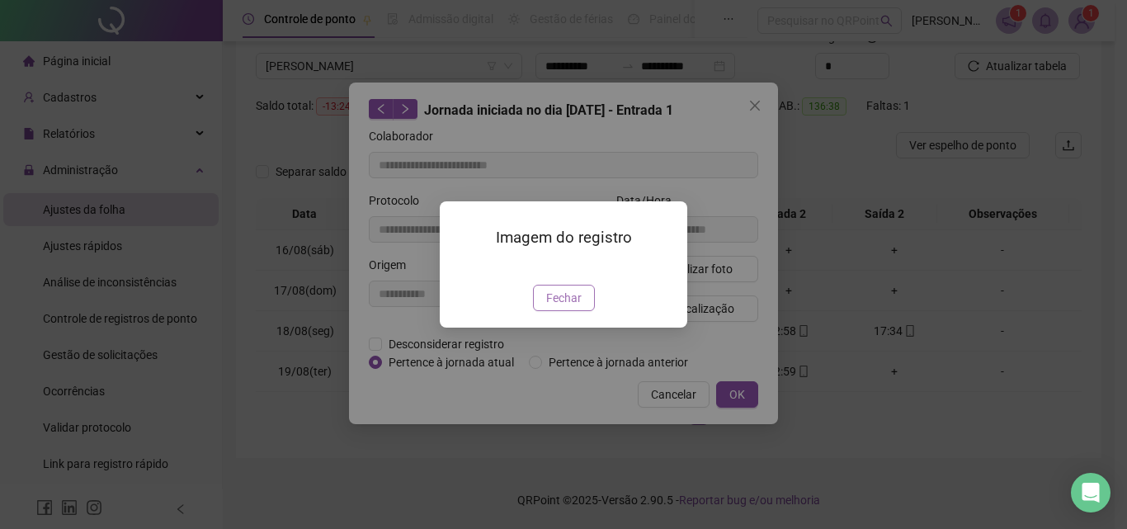
click at [572, 307] on span "Fechar" at bounding box center [563, 298] width 35 height 18
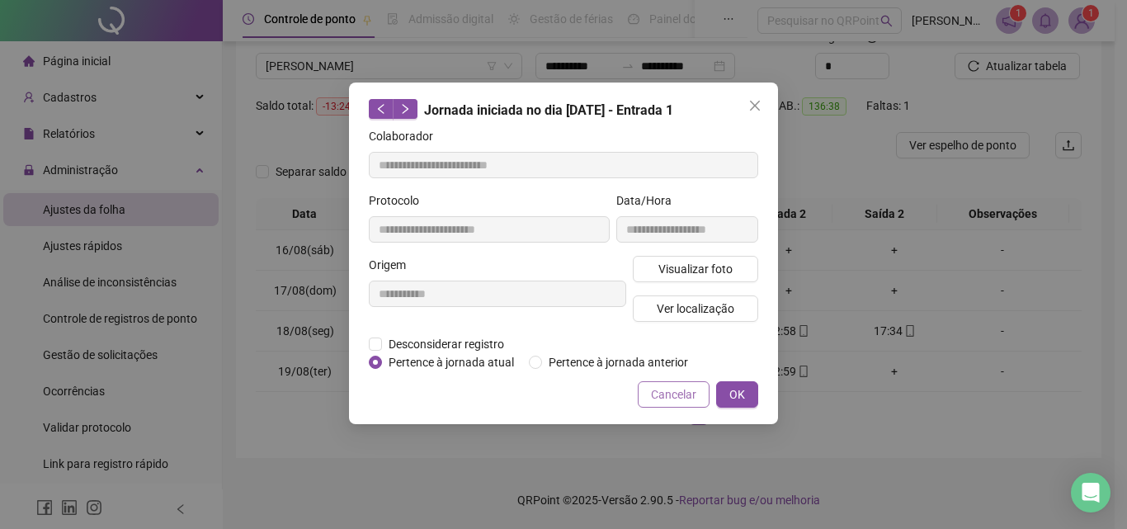
click at [673, 400] on span "Cancelar" at bounding box center [673, 394] width 45 height 18
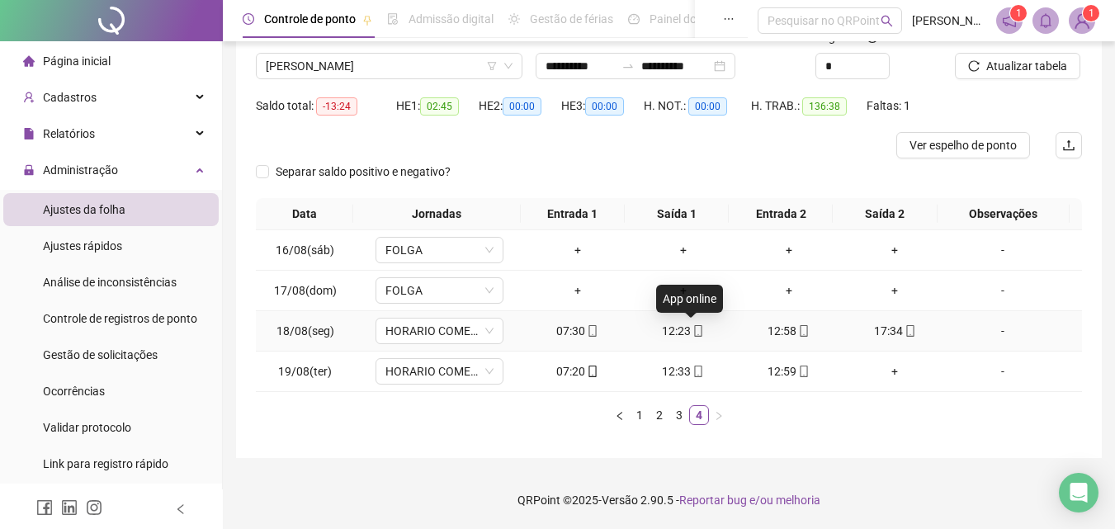
click at [693, 329] on icon "mobile" at bounding box center [698, 331] width 12 height 12
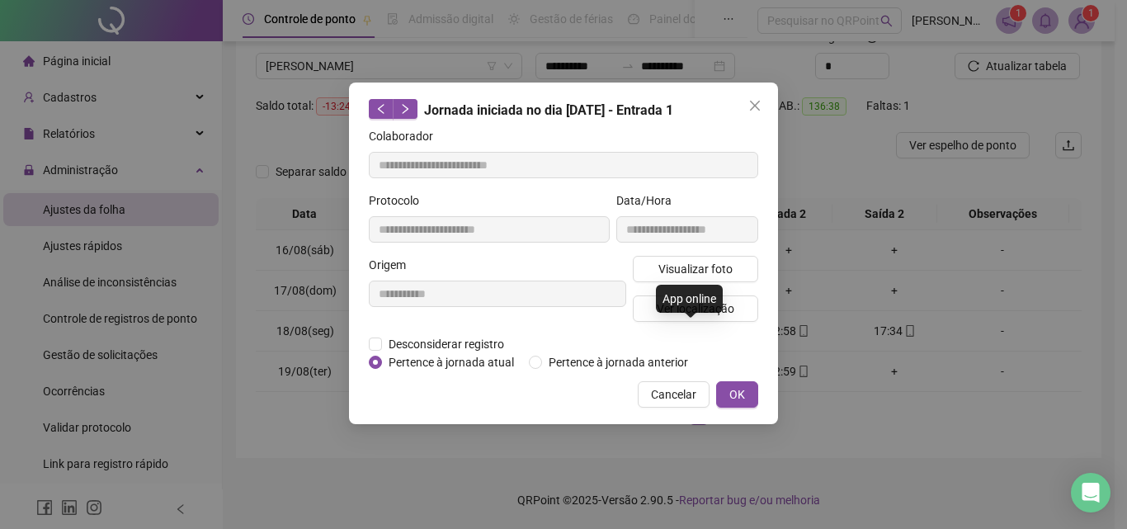
type input "**********"
click at [676, 263] on span "Visualizar foto" at bounding box center [695, 269] width 74 height 18
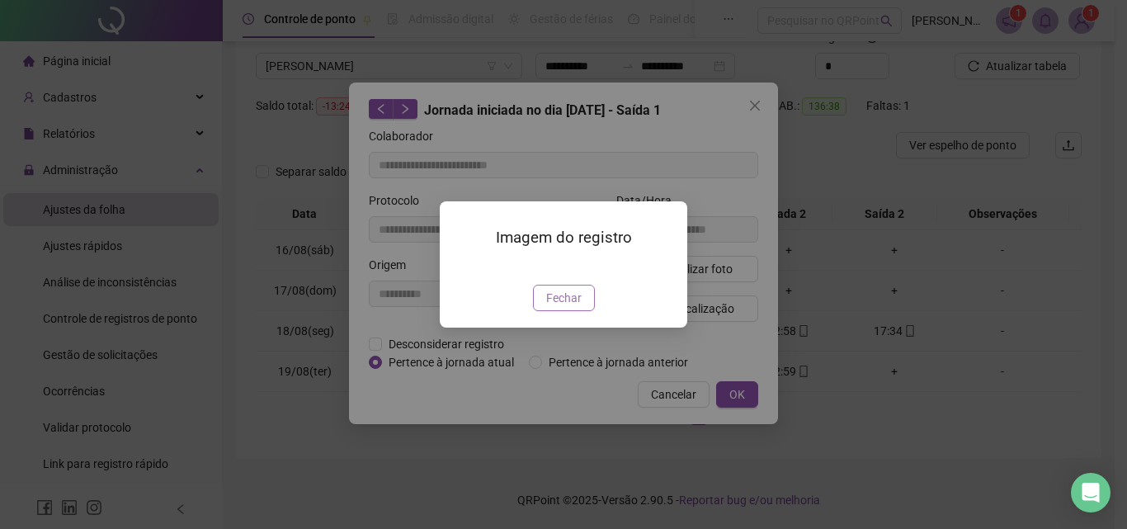
click at [571, 307] on span "Fechar" at bounding box center [563, 298] width 35 height 18
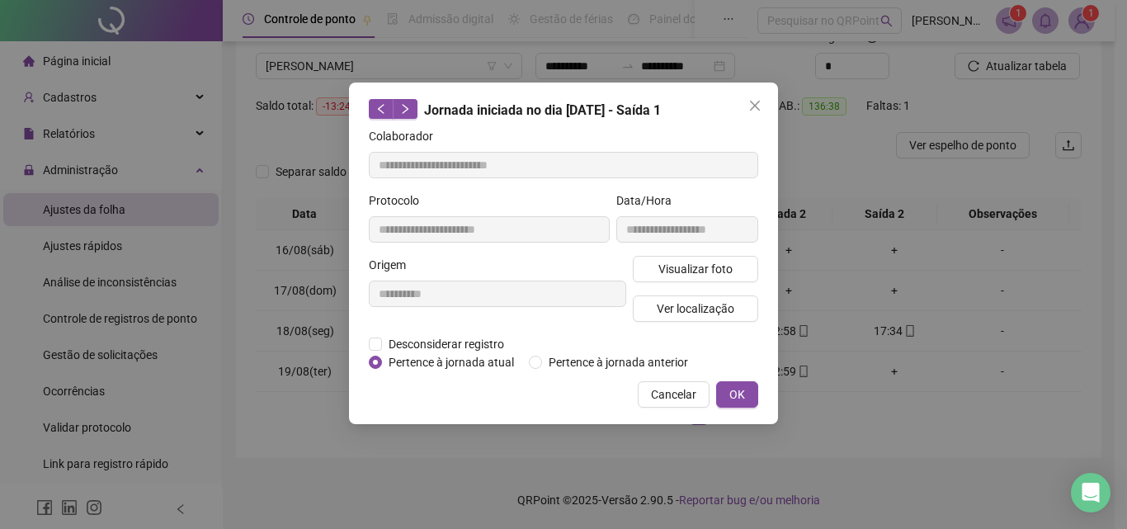
drag, startPoint x: 693, startPoint y: 394, endPoint x: 714, endPoint y: 394, distance: 21.4
click at [691, 394] on span "Cancelar" at bounding box center [673, 394] width 45 height 18
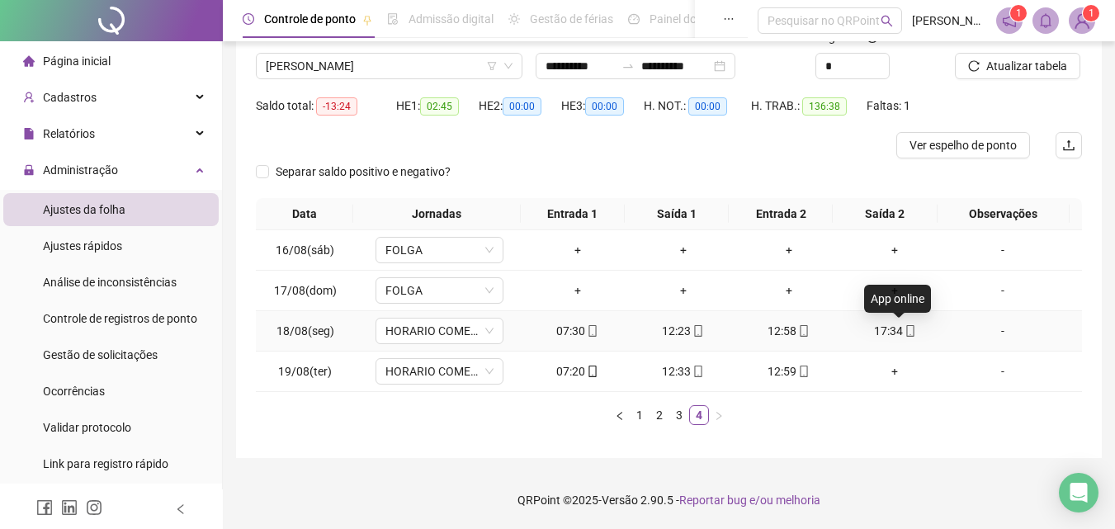
click at [904, 332] on icon "mobile" at bounding box center [910, 331] width 12 height 12
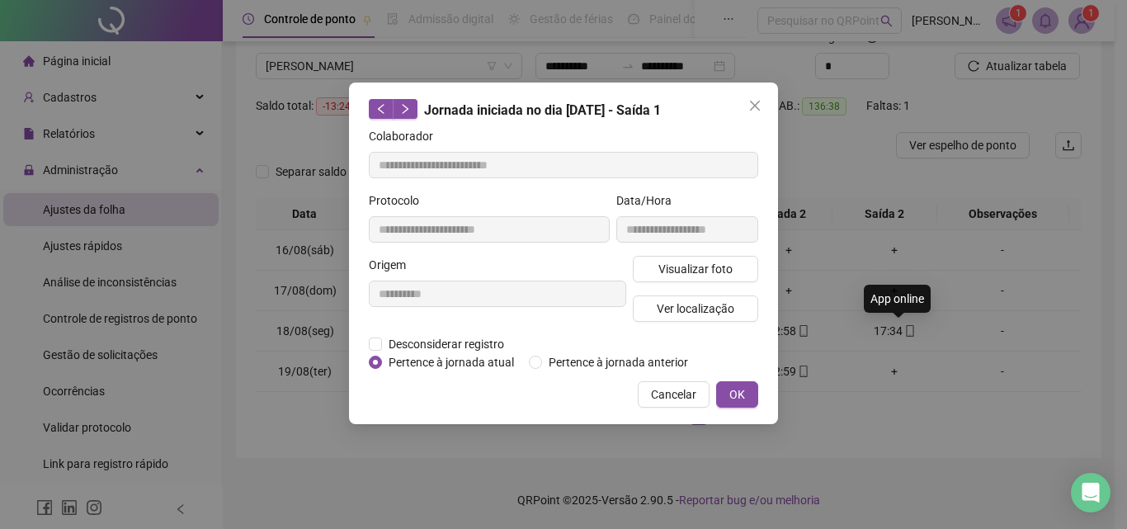
type input "**********"
click at [719, 265] on span "Visualizar foto" at bounding box center [695, 269] width 74 height 18
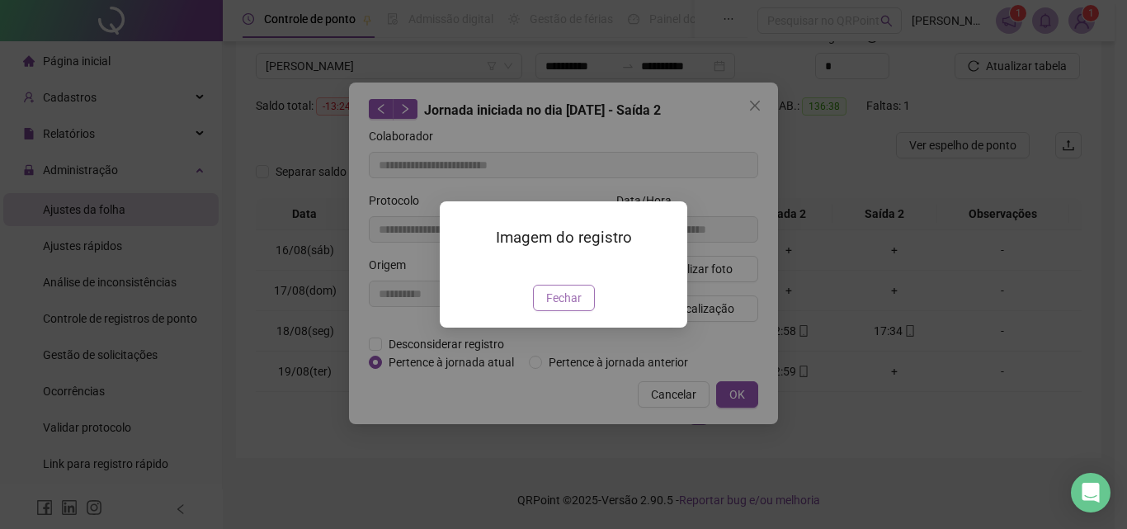
click at [570, 307] on span "Fechar" at bounding box center [563, 298] width 35 height 18
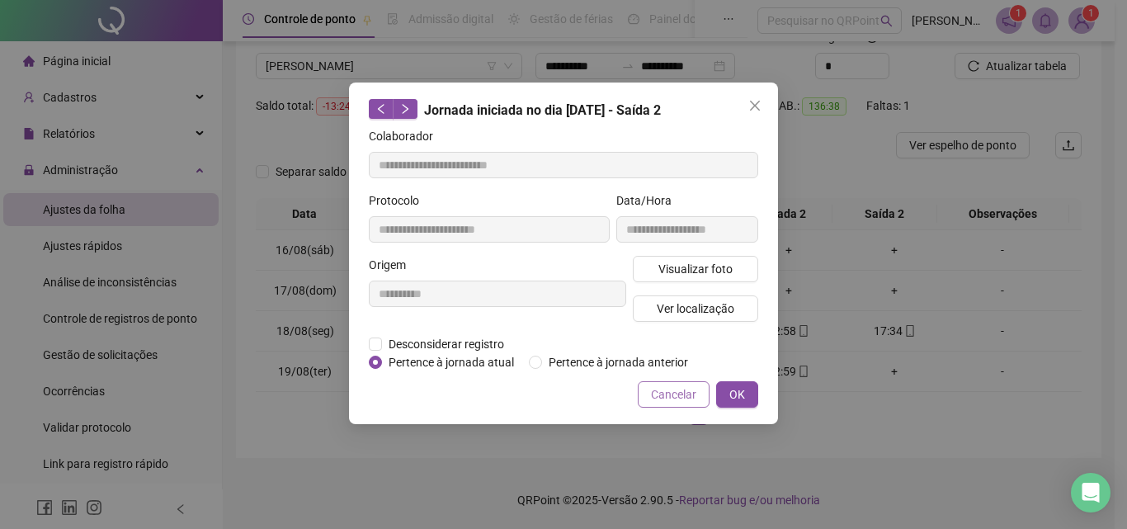
click at [676, 394] on span "Cancelar" at bounding box center [673, 394] width 45 height 18
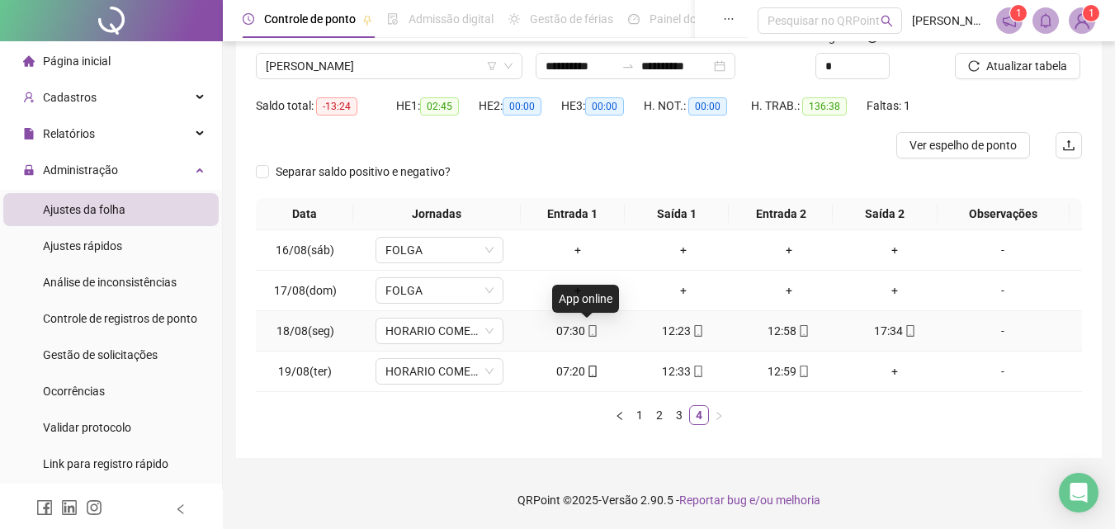
click at [587, 328] on icon "mobile" at bounding box center [593, 331] width 12 height 12
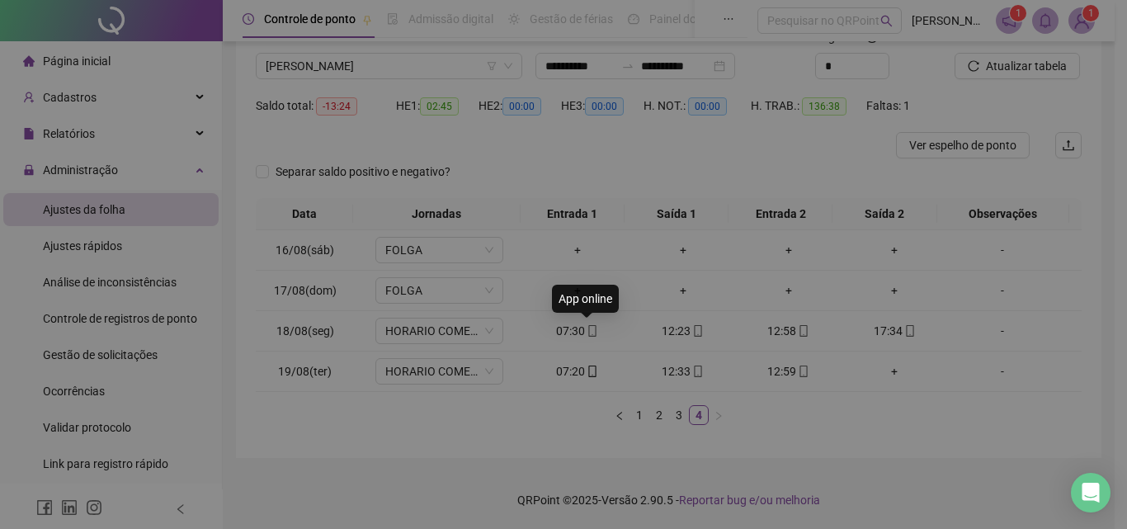
type input "**********"
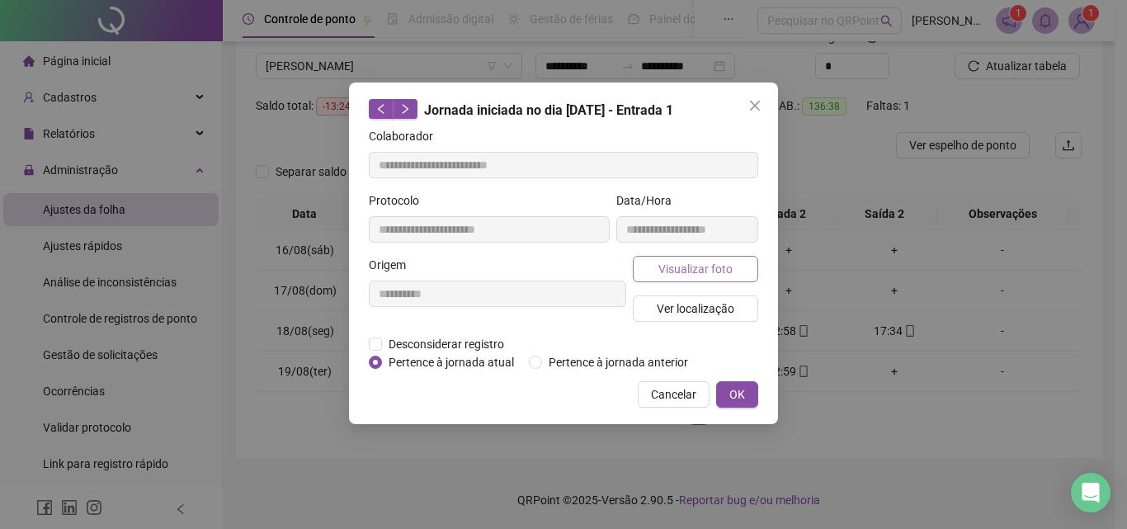
click at [682, 270] on span "Visualizar foto" at bounding box center [695, 269] width 74 height 18
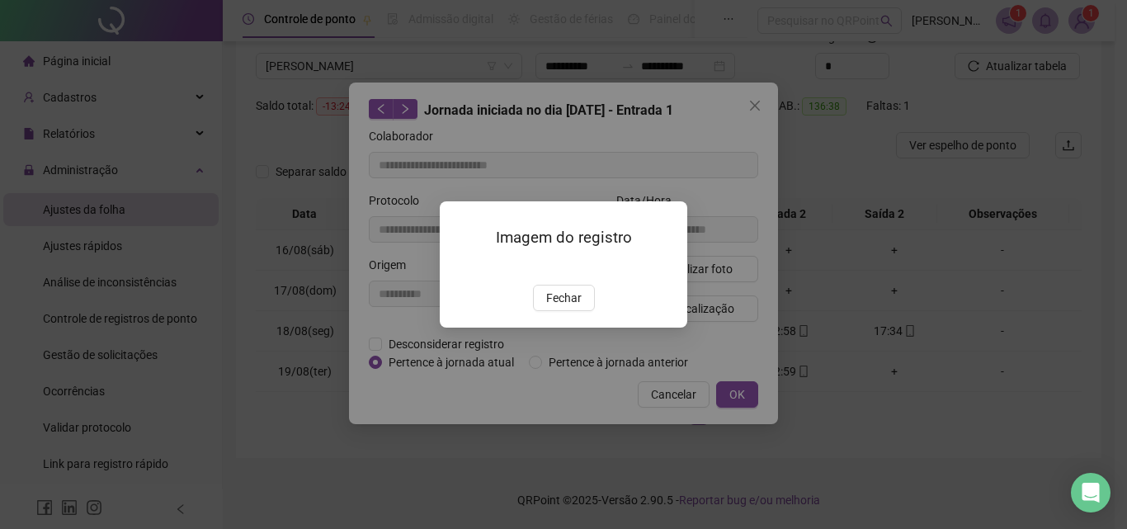
click at [563, 307] on span "Fechar" at bounding box center [563, 298] width 35 height 18
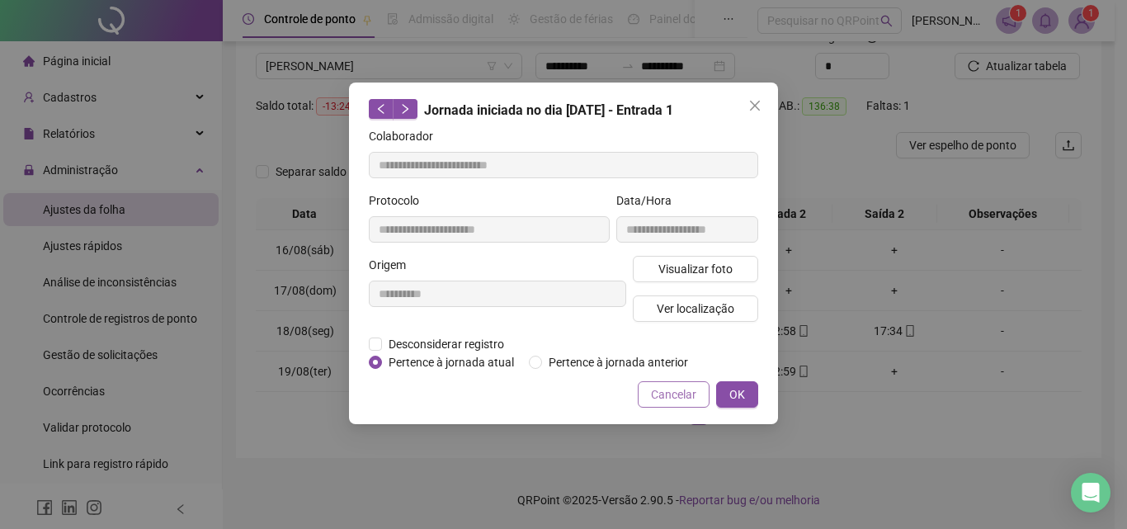
click at [672, 395] on span "Cancelar" at bounding box center [673, 394] width 45 height 18
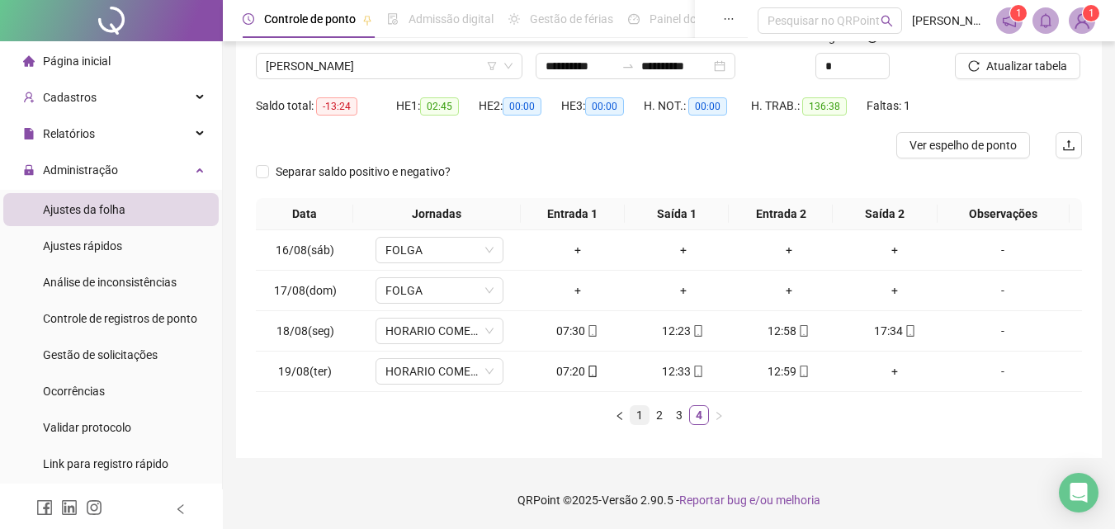
click at [642, 417] on link "1" at bounding box center [639, 415] width 18 height 18
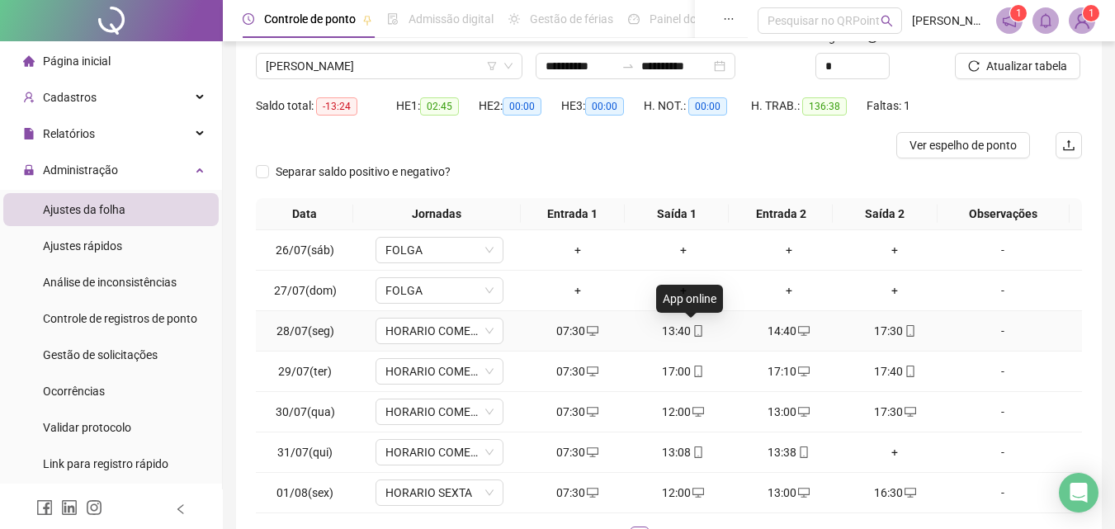
click at [692, 331] on icon "mobile" at bounding box center [698, 331] width 12 height 12
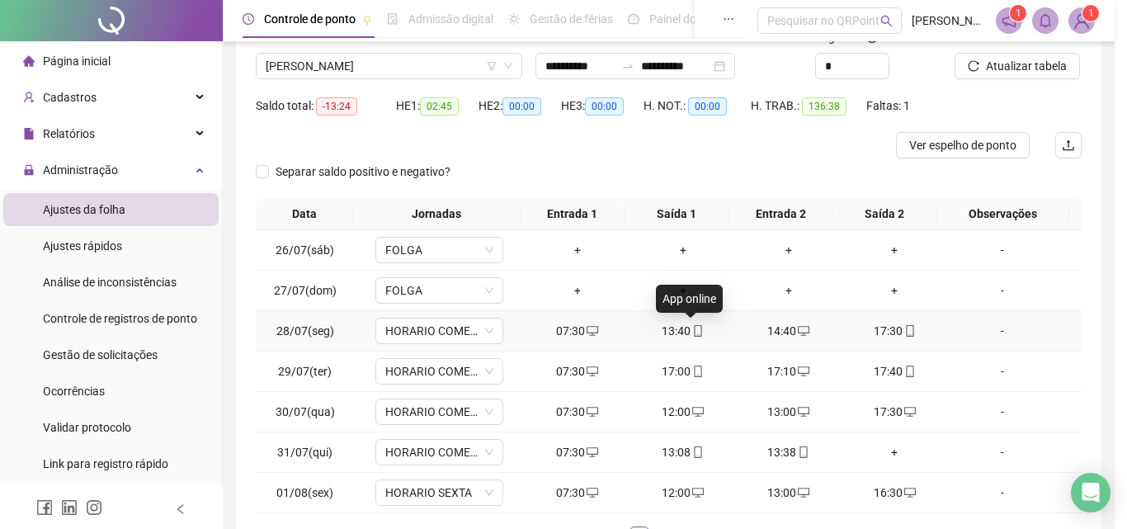
type input "**********"
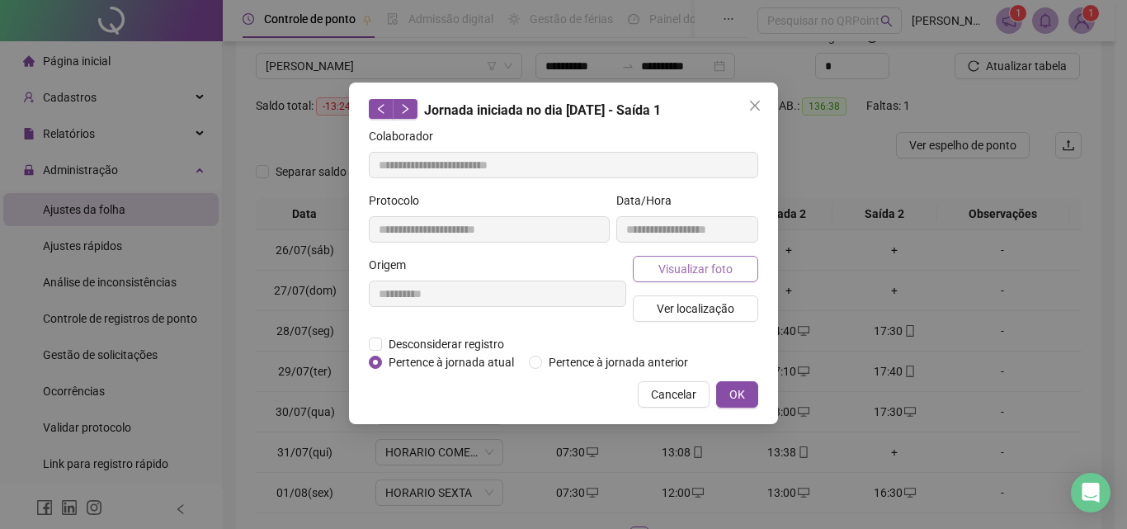
click at [703, 268] on span "Visualizar foto" at bounding box center [695, 269] width 74 height 18
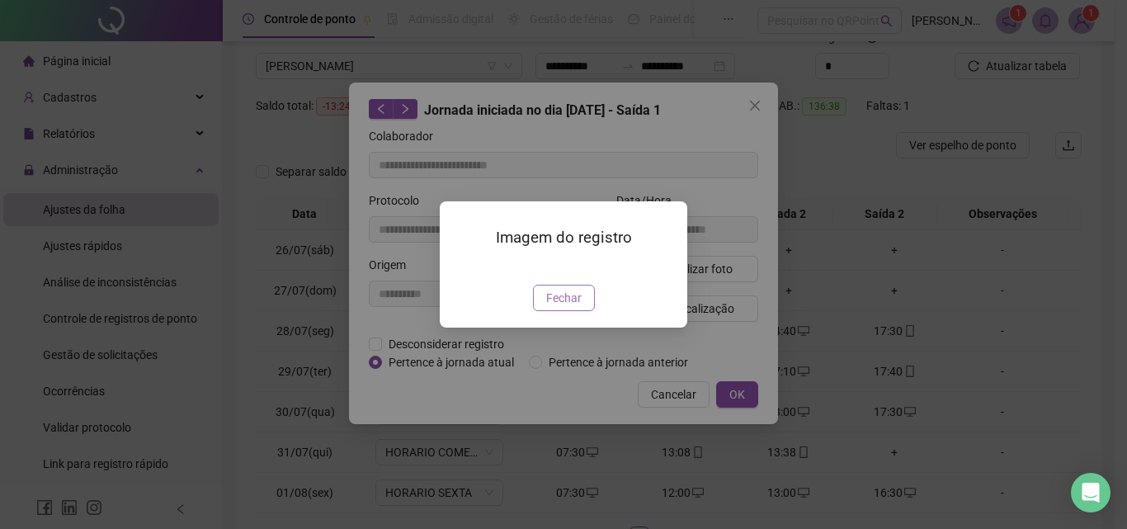
click at [568, 307] on span "Fechar" at bounding box center [563, 298] width 35 height 18
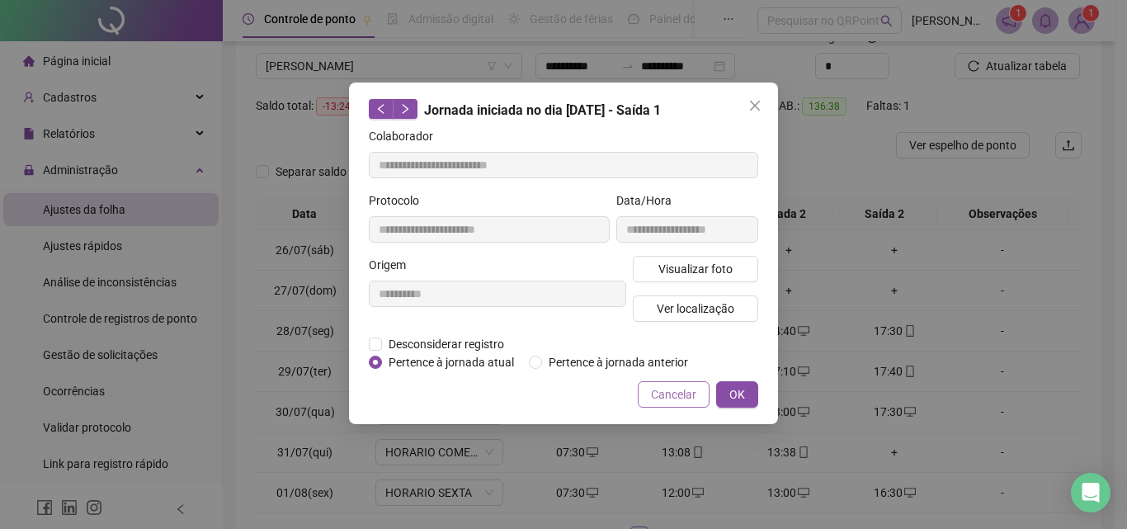
click at [681, 398] on span "Cancelar" at bounding box center [673, 394] width 45 height 18
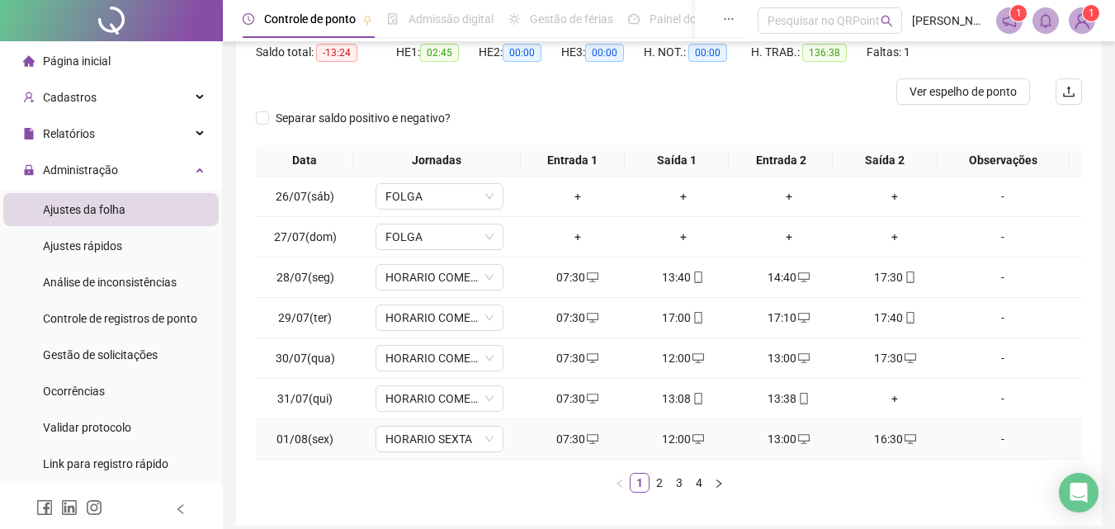
scroll to position [206, 0]
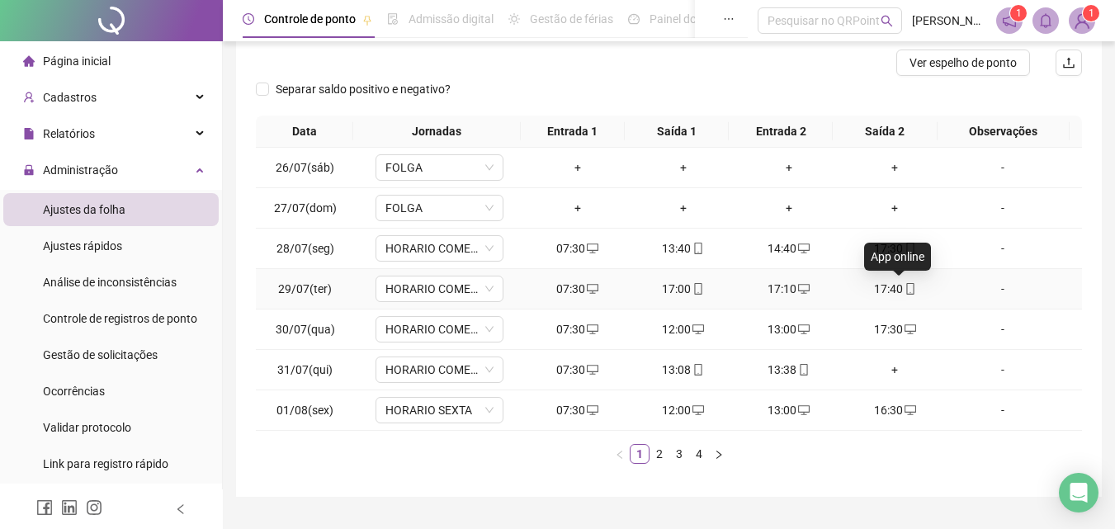
click at [904, 285] on icon "mobile" at bounding box center [910, 289] width 12 height 12
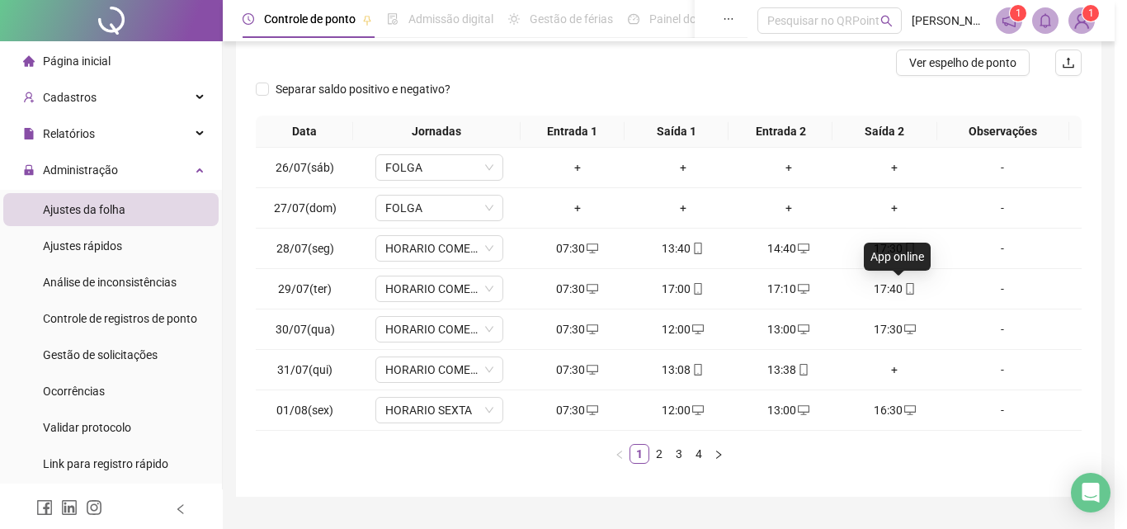
type input "**********"
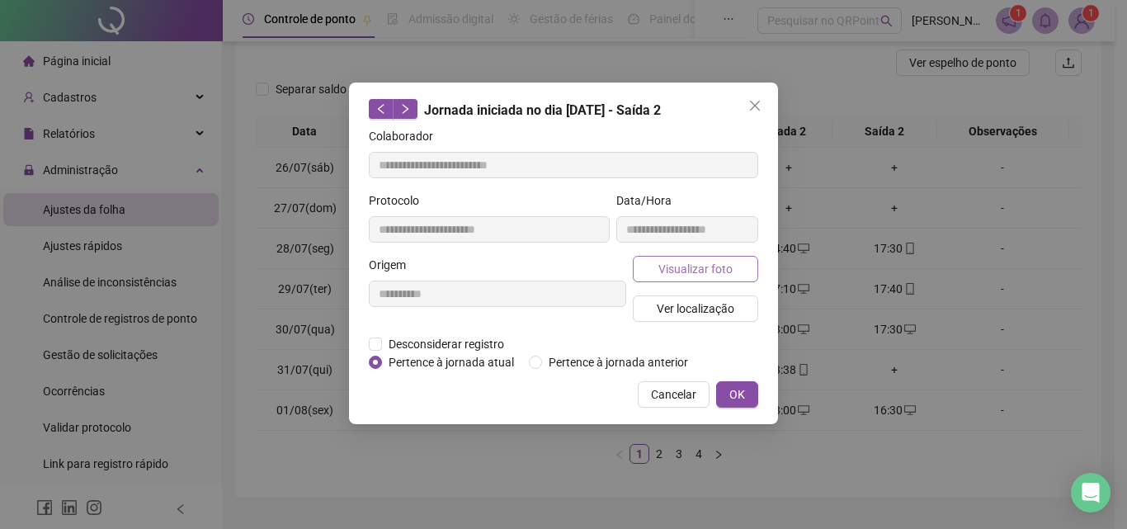
click at [719, 268] on span "Visualizar foto" at bounding box center [695, 269] width 74 height 18
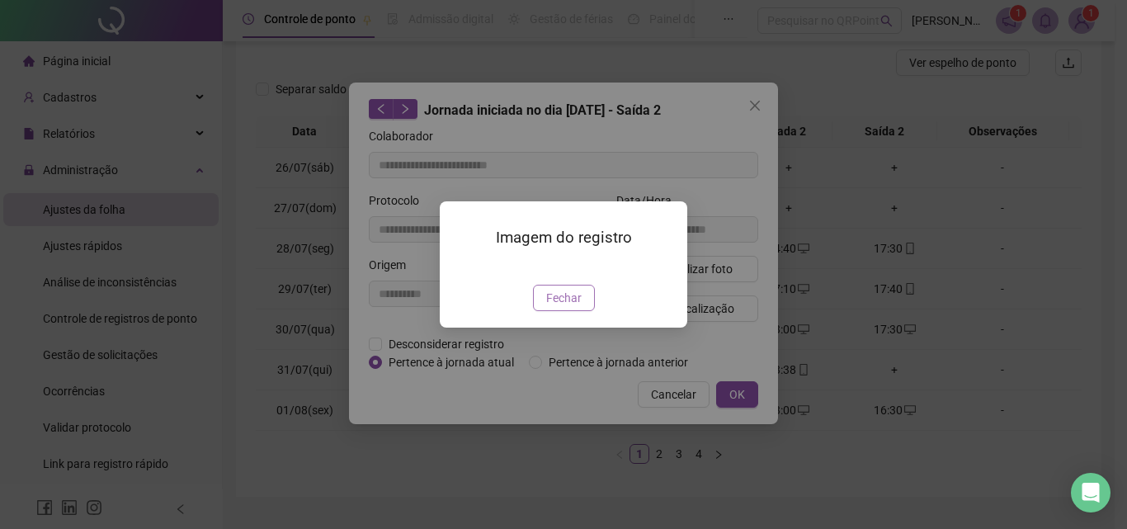
click at [563, 307] on span "Fechar" at bounding box center [563, 298] width 35 height 18
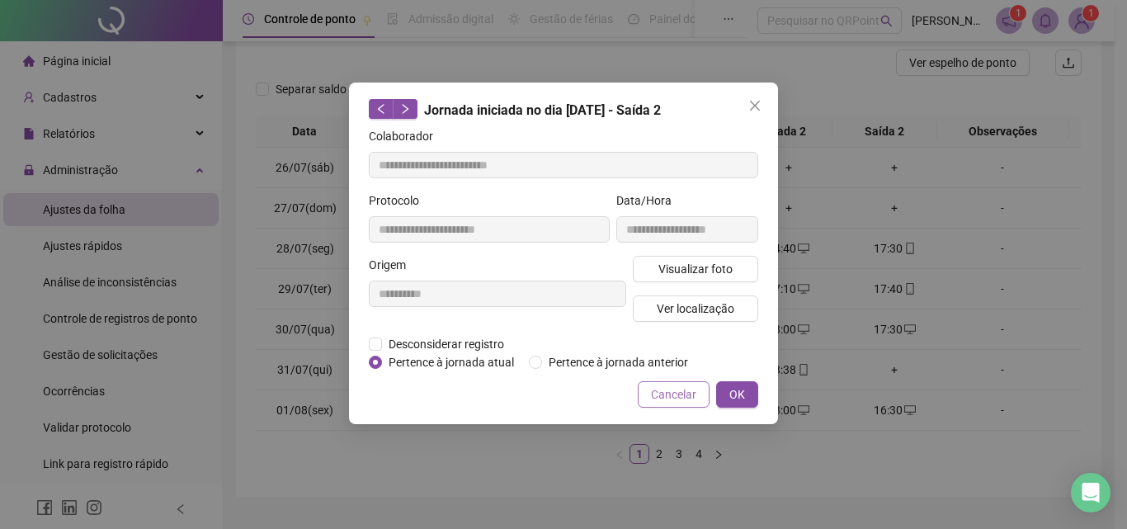
click at [683, 395] on span "Cancelar" at bounding box center [673, 394] width 45 height 18
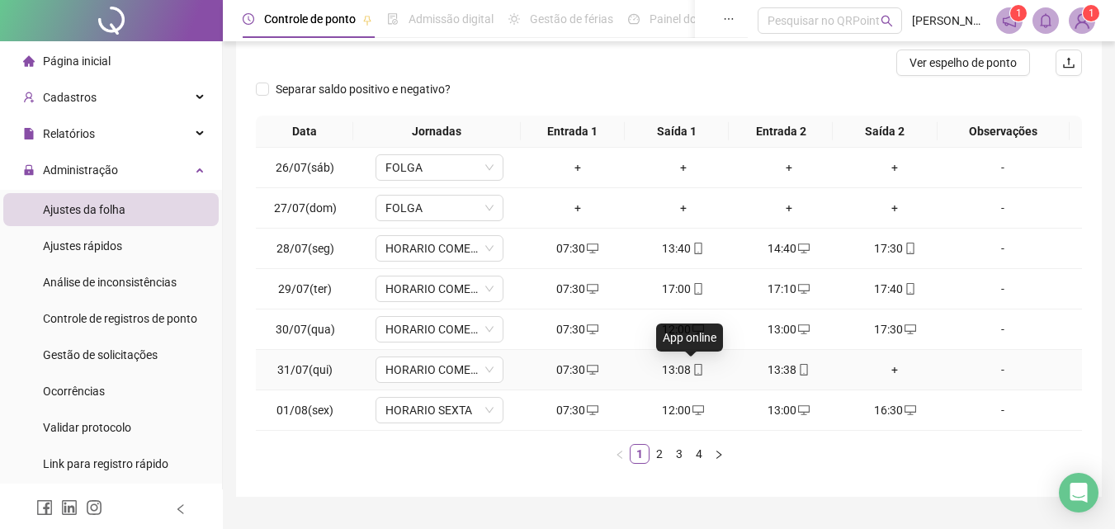
click at [692, 367] on icon "mobile" at bounding box center [698, 370] width 12 height 12
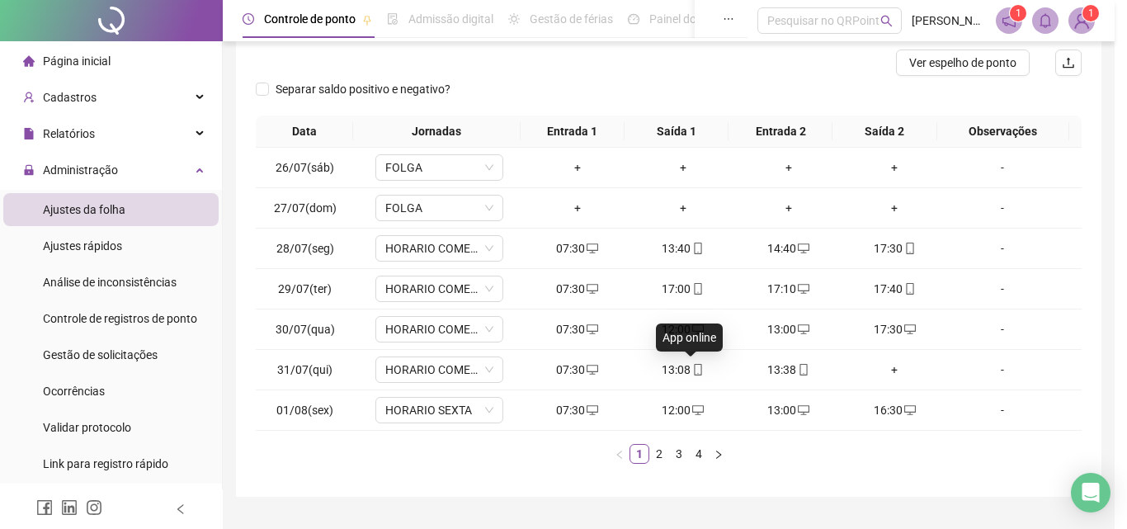
type input "**********"
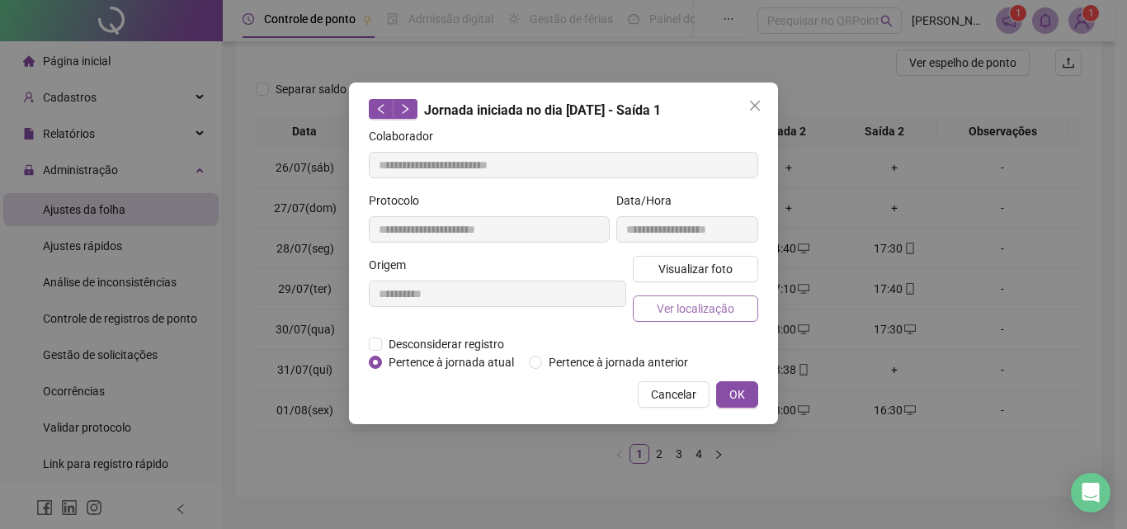
click at [677, 303] on span "Ver localização" at bounding box center [696, 308] width 78 height 18
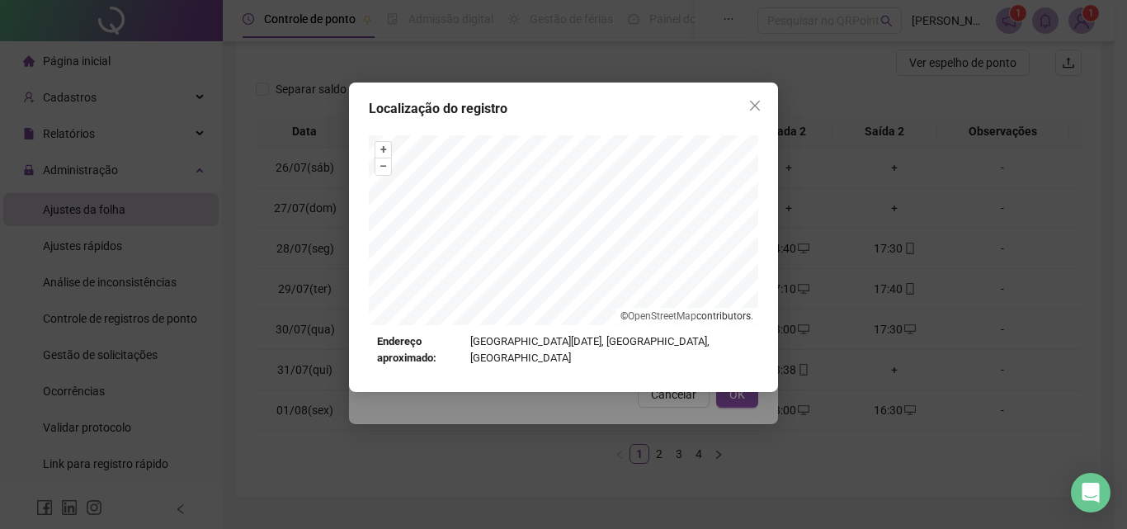
click at [674, 395] on div "Localização do registro + – ⇧ › © OpenStreetMap contributors. Endereço aproxima…" at bounding box center [563, 264] width 1127 height 529
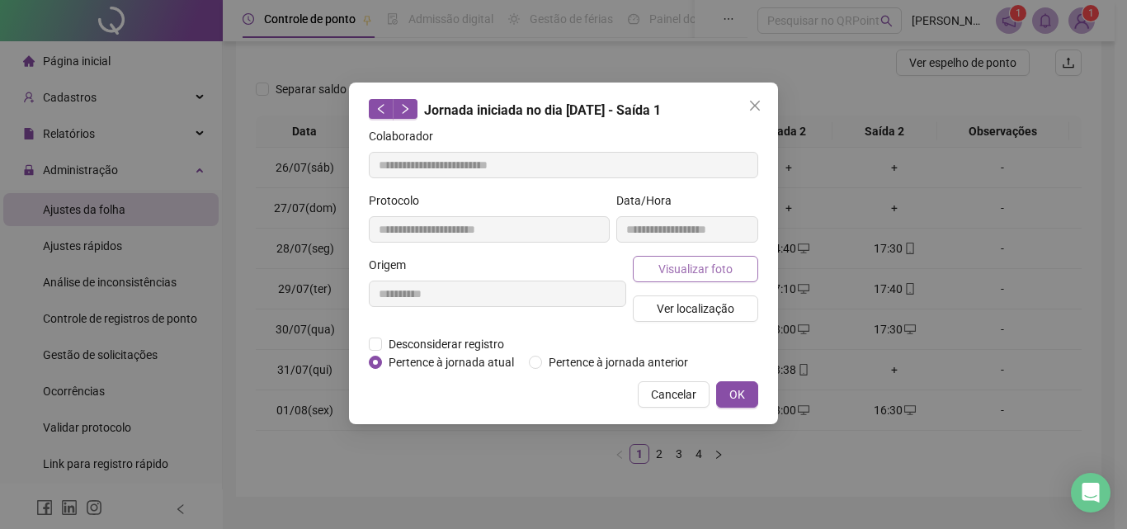
click at [702, 264] on span "Visualizar foto" at bounding box center [695, 269] width 74 height 18
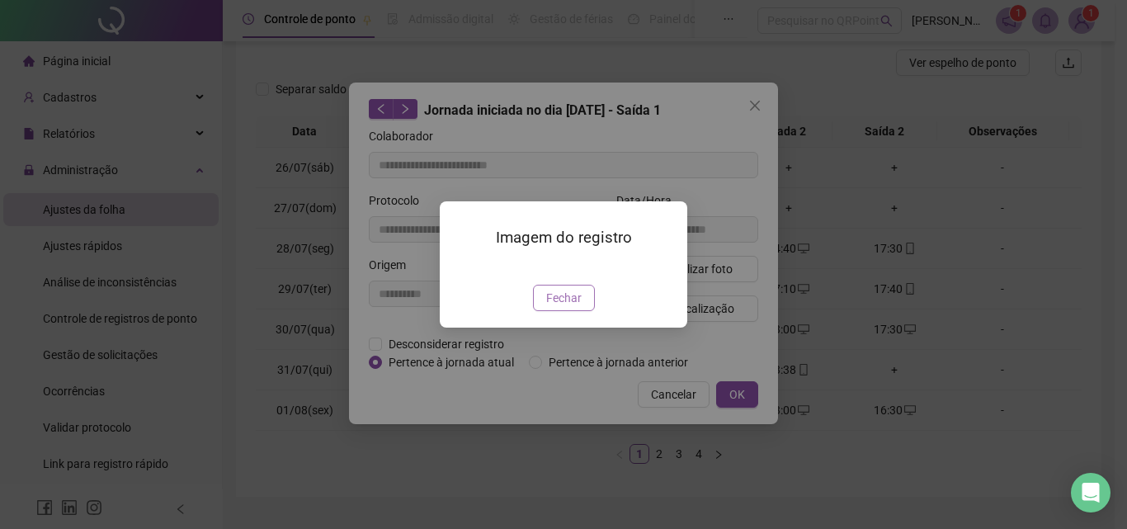
click at [574, 307] on span "Fechar" at bounding box center [563, 298] width 35 height 18
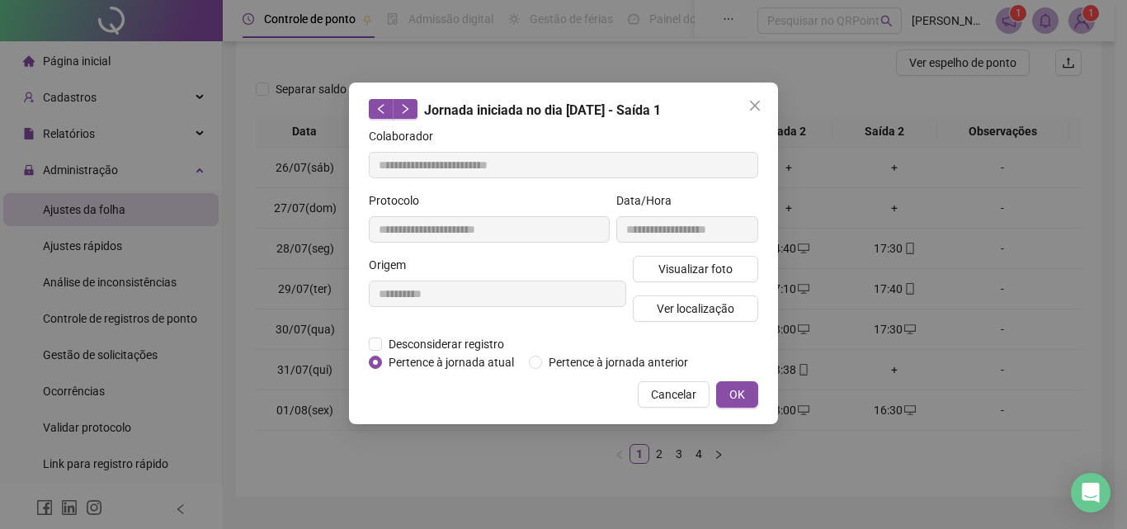
click at [684, 393] on span "Cancelar" at bounding box center [673, 394] width 45 height 18
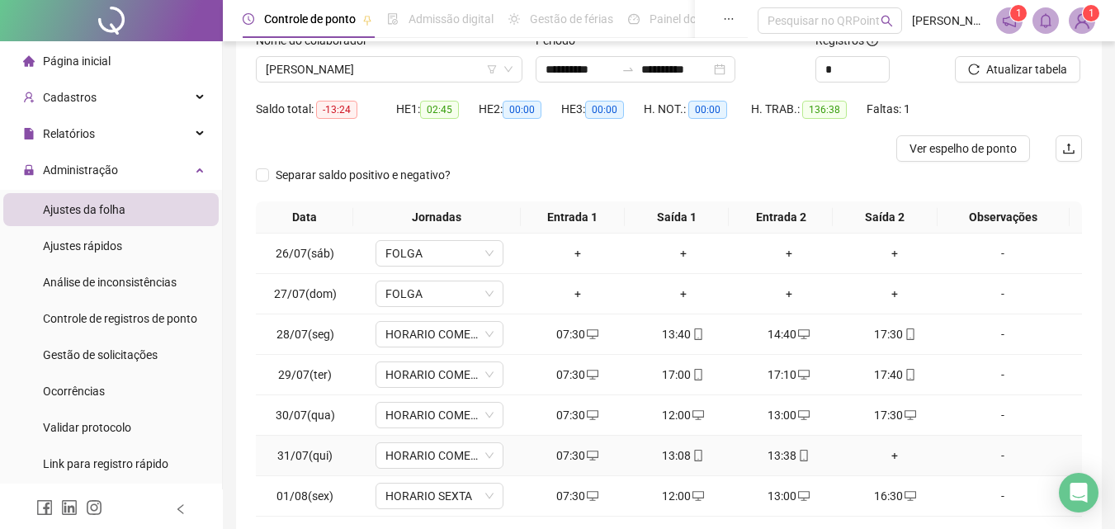
scroll to position [0, 0]
